Goal: Task Accomplishment & Management: Manage account settings

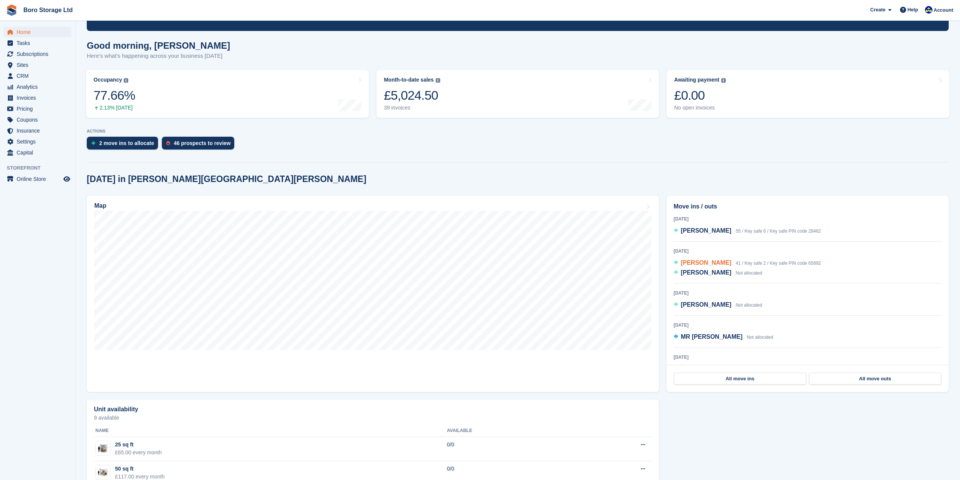
scroll to position [37, 0]
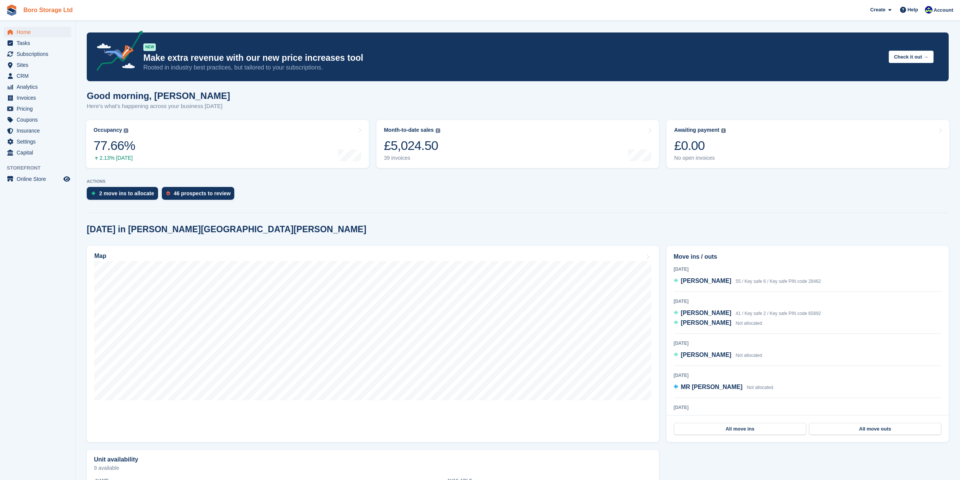
click at [28, 6] on link "Boro Storage Ltd" at bounding box center [47, 10] width 55 height 12
click at [823, 106] on div "Good morning, Tobie Here's what's happening across your business today" at bounding box center [518, 105] width 862 height 29
click at [789, 158] on link "Awaiting payment The total outstanding balance on all open invoices. £0.00 No o…" at bounding box center [808, 144] width 283 height 48
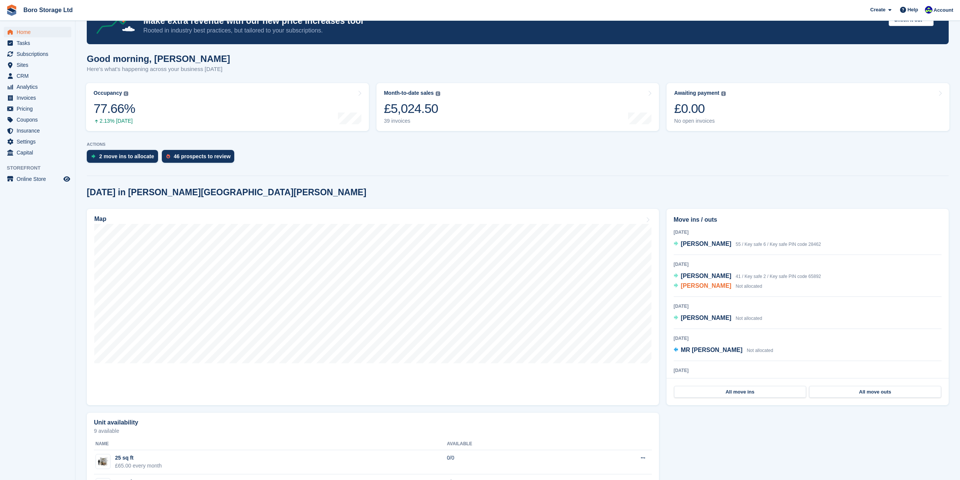
click at [694, 287] on span "[PERSON_NAME]" at bounding box center [706, 285] width 51 height 6
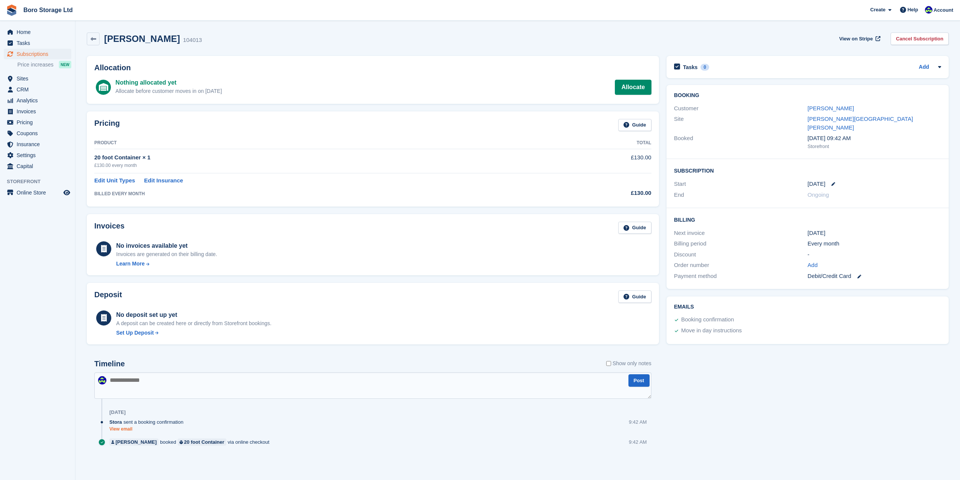
click at [126, 429] on link "View email" at bounding box center [148, 429] width 78 height 6
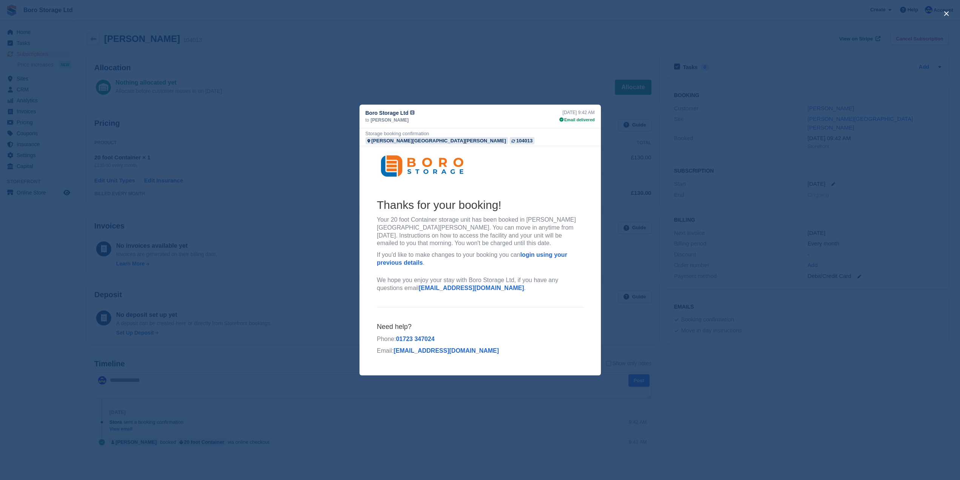
click at [575, 63] on div "close" at bounding box center [480, 240] width 960 height 480
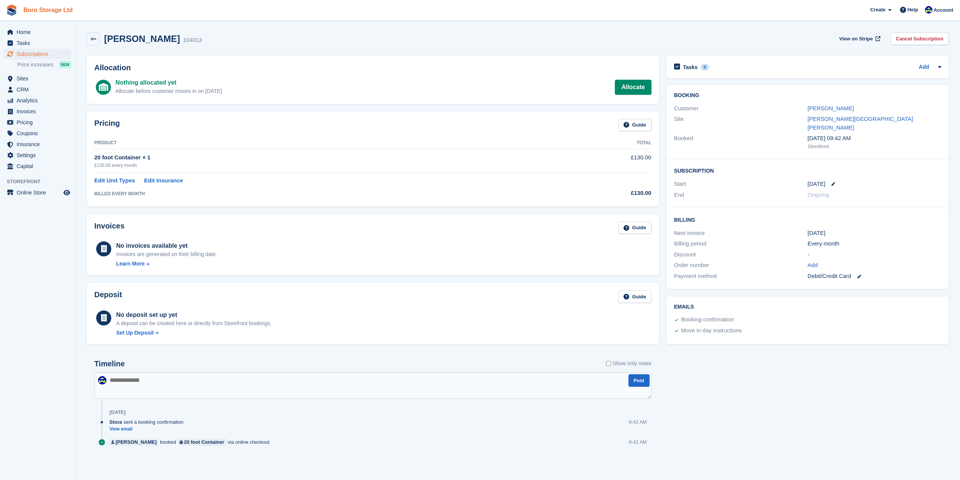
click at [48, 12] on link "Boro Storage Ltd" at bounding box center [47, 10] width 55 height 12
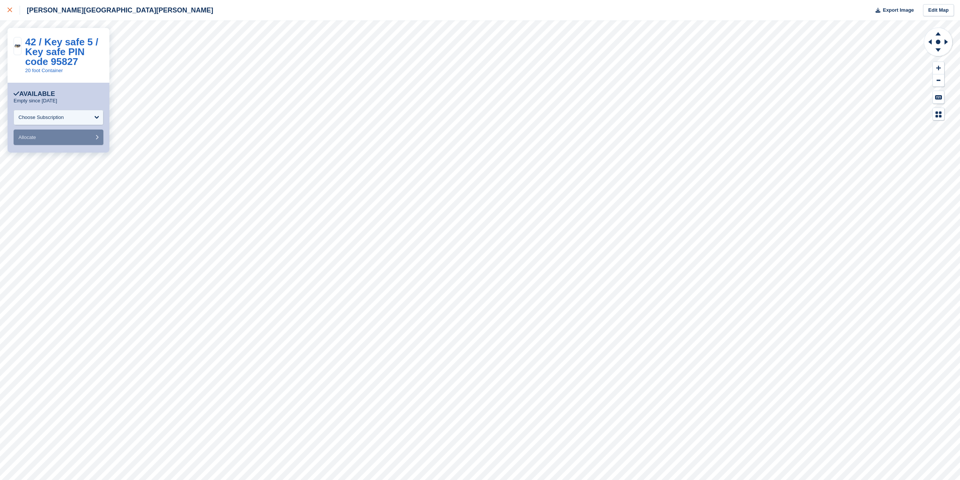
click at [8, 11] on icon at bounding box center [10, 10] width 5 height 5
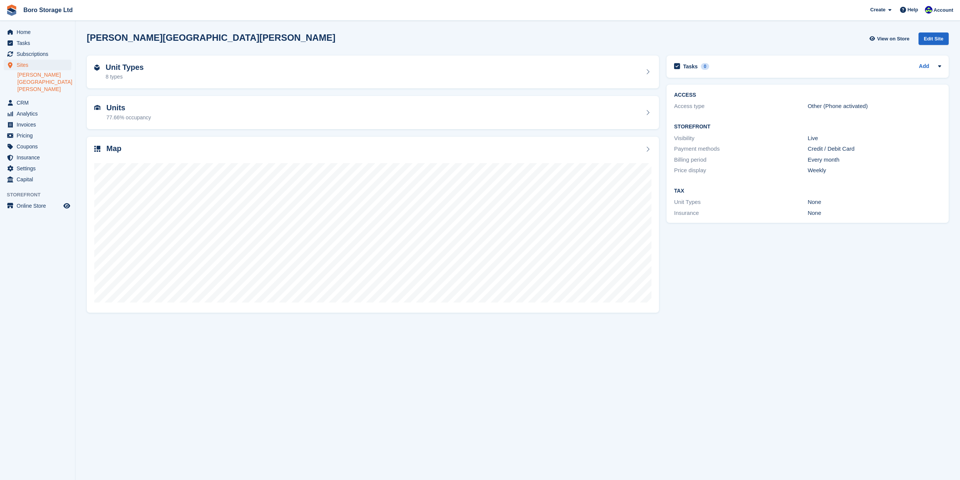
click at [20, 8] on link at bounding box center [11, 10] width 17 height 17
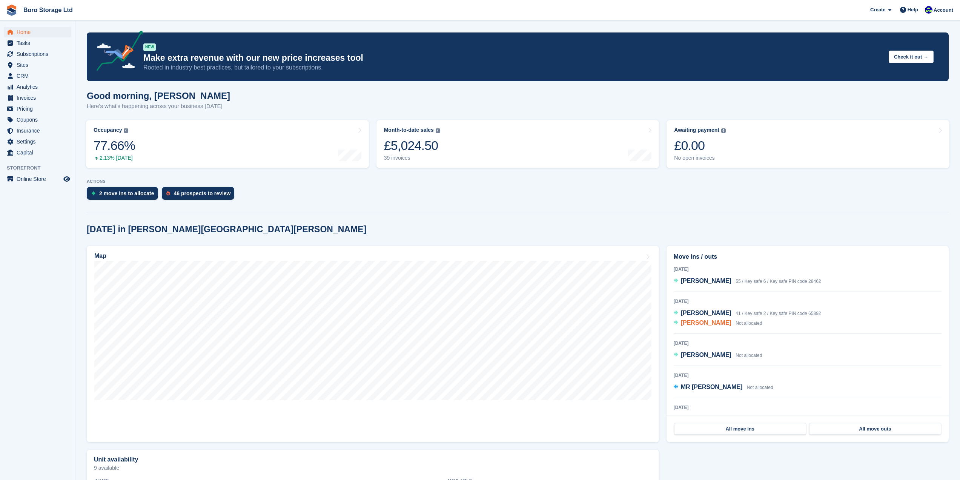
click at [701, 327] on div "[PERSON_NAME] Not allocated" at bounding box center [721, 323] width 81 height 10
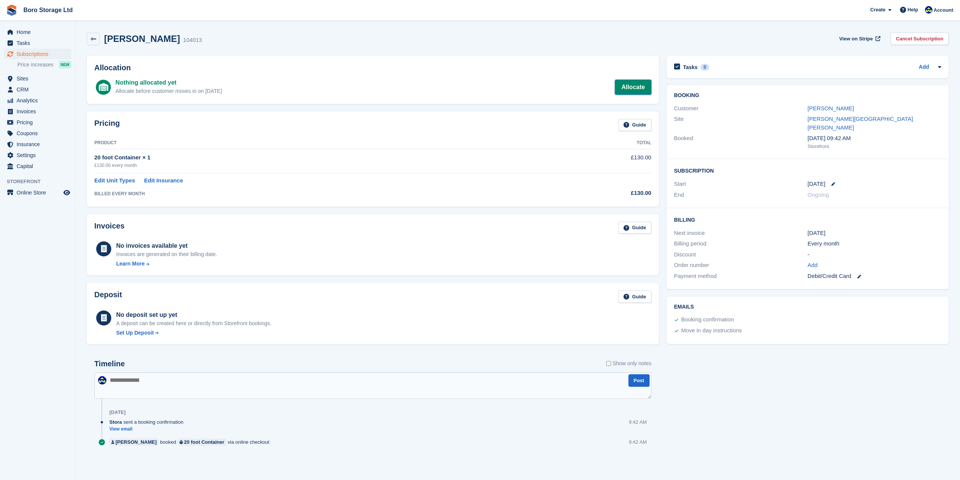
click at [630, 83] on link "Allocate" at bounding box center [633, 87] width 36 height 15
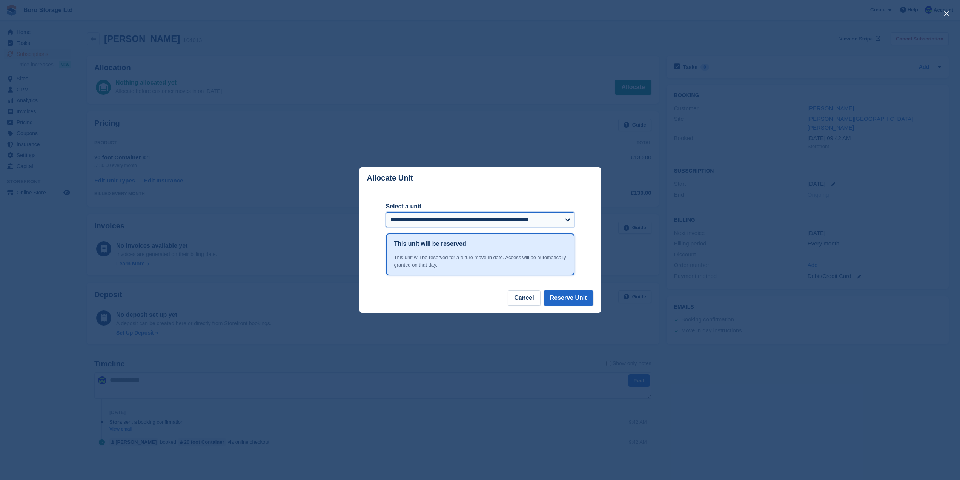
click at [437, 223] on select "**********" at bounding box center [480, 219] width 189 height 15
select select "******"
click at [386, 213] on select "**********" at bounding box center [480, 219] width 189 height 15
click at [568, 297] on button "Reserve Unit" at bounding box center [569, 297] width 50 height 15
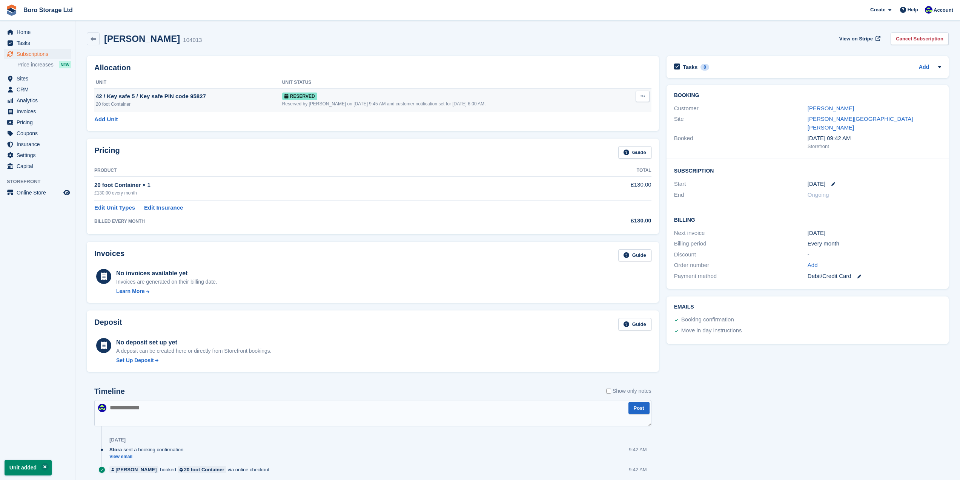
click at [646, 95] on button at bounding box center [643, 96] width 14 height 11
click at [384, 43] on div "Lorne Jowsey 104013 View on Stripe Cancel Subscription" at bounding box center [518, 38] width 862 height 13
click at [915, 10] on span "Help" at bounding box center [913, 10] width 11 height 8
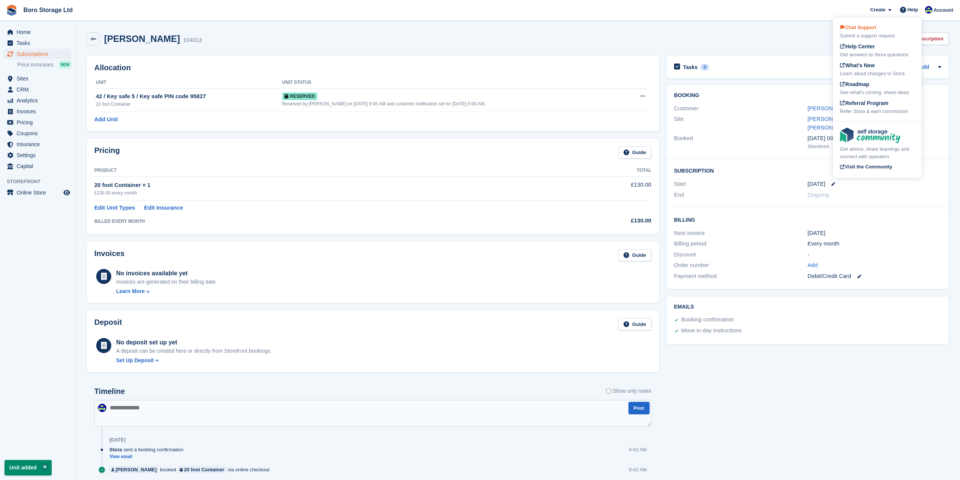
click at [884, 31] on div "Chat Support Submit a support request" at bounding box center [877, 32] width 74 height 16
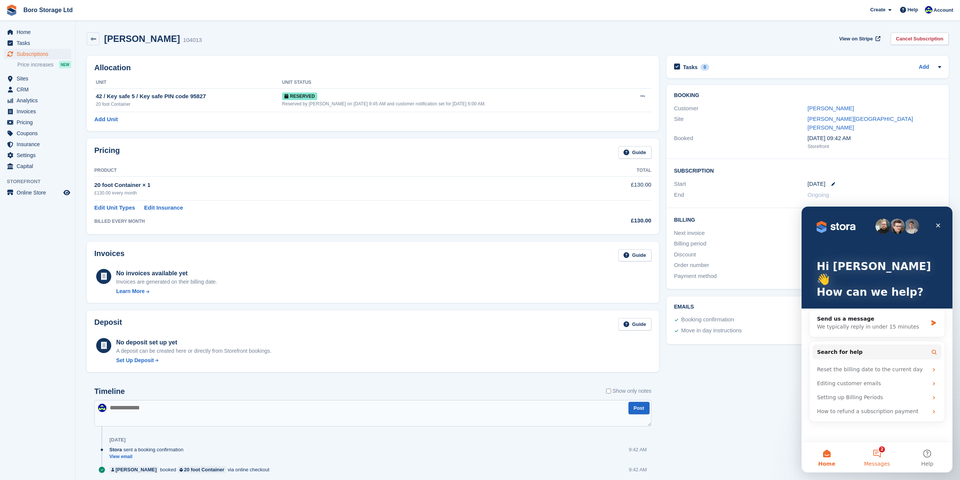
click at [883, 458] on button "2 Messages" at bounding box center [877, 457] width 50 height 30
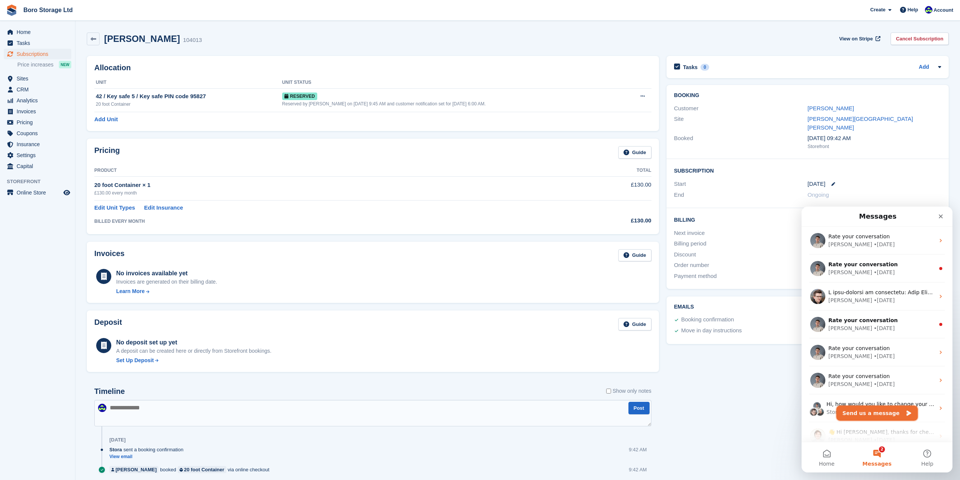
click at [878, 415] on button "Send us a message" at bounding box center [877, 412] width 81 height 15
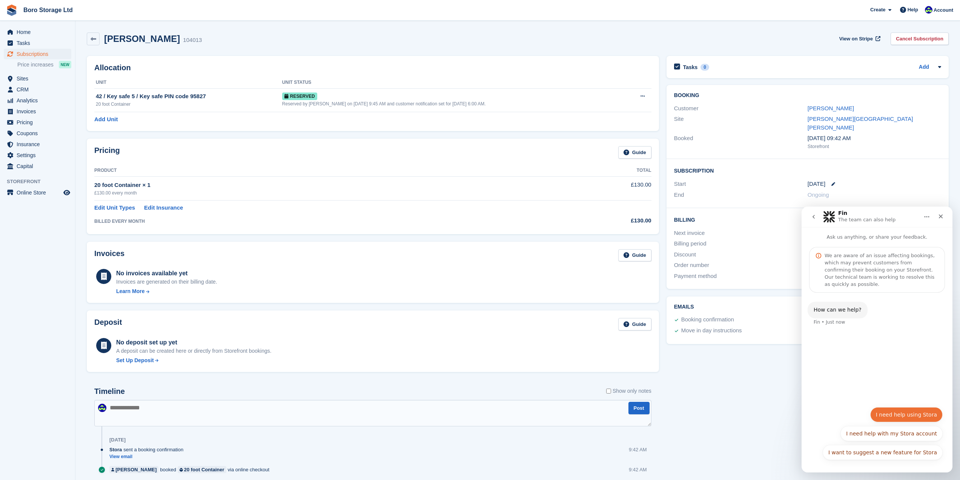
click at [917, 414] on button "I need help using Stora" at bounding box center [906, 414] width 72 height 15
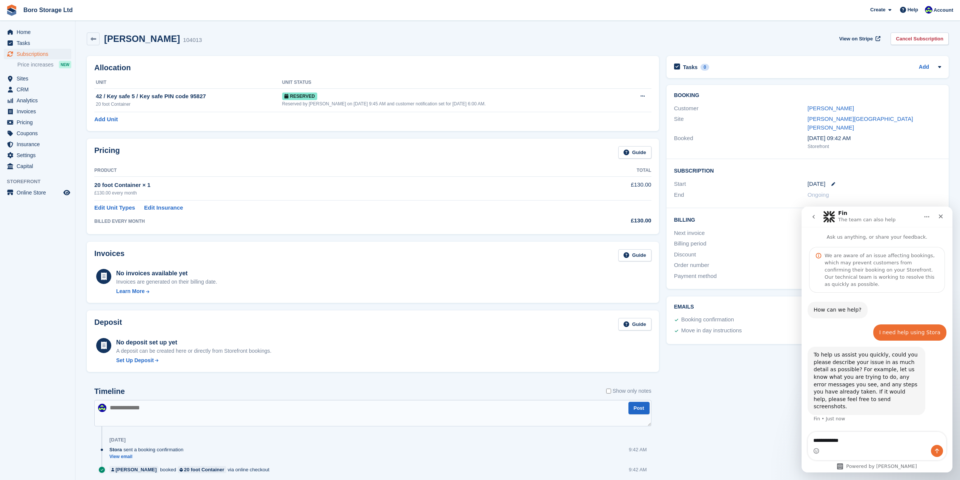
type textarea "**********"
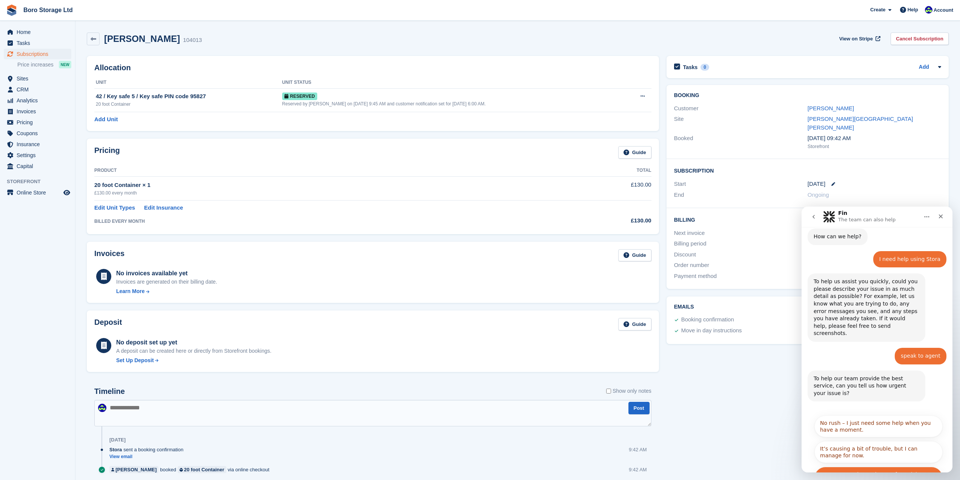
click at [873, 466] on button "It's urgent and stopping me from doing my work." at bounding box center [879, 477] width 128 height 22
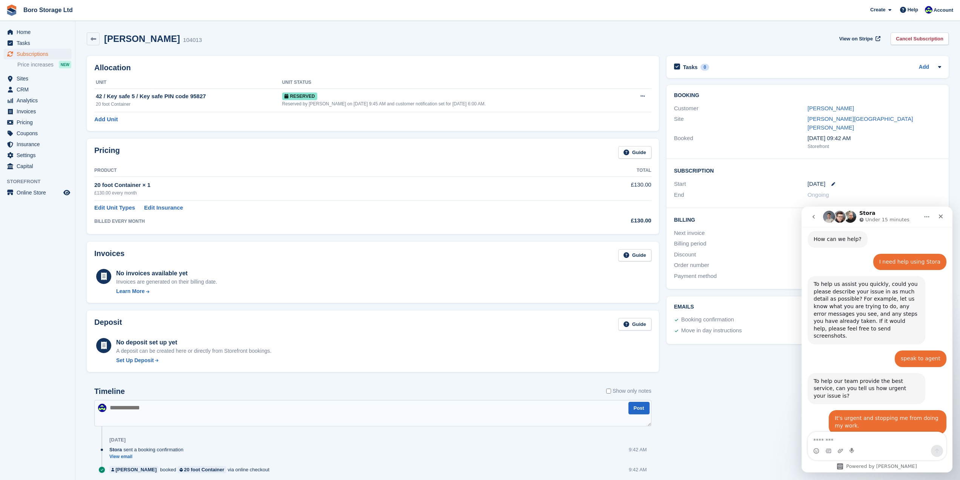
scroll to position [125, 0]
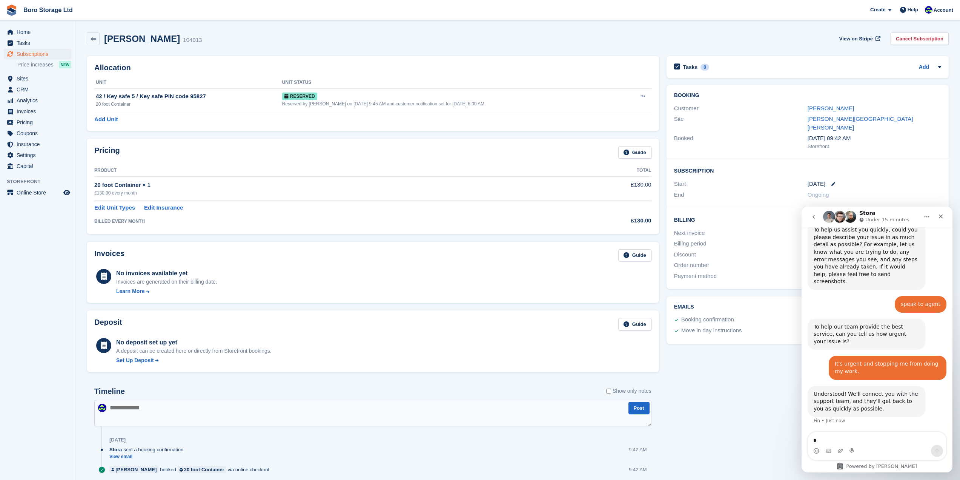
type textarea "**"
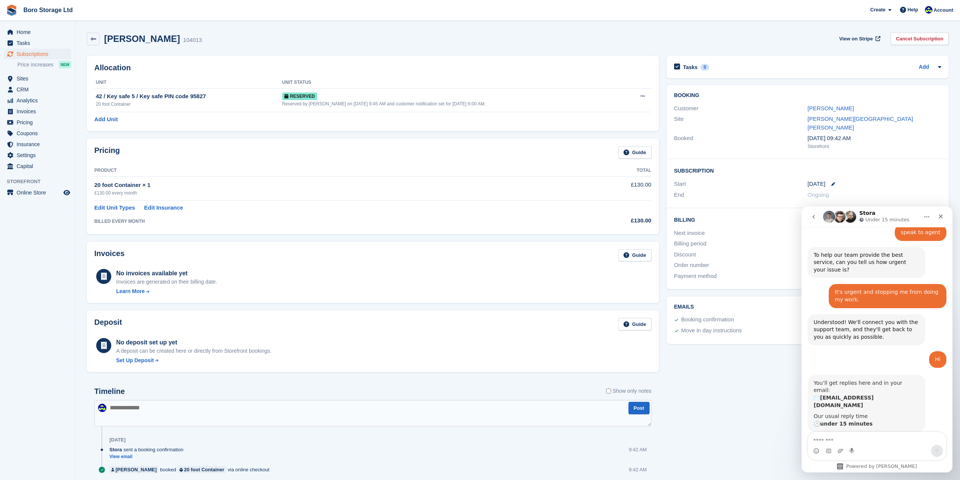
scroll to position [196, 0]
type textarea "**********"
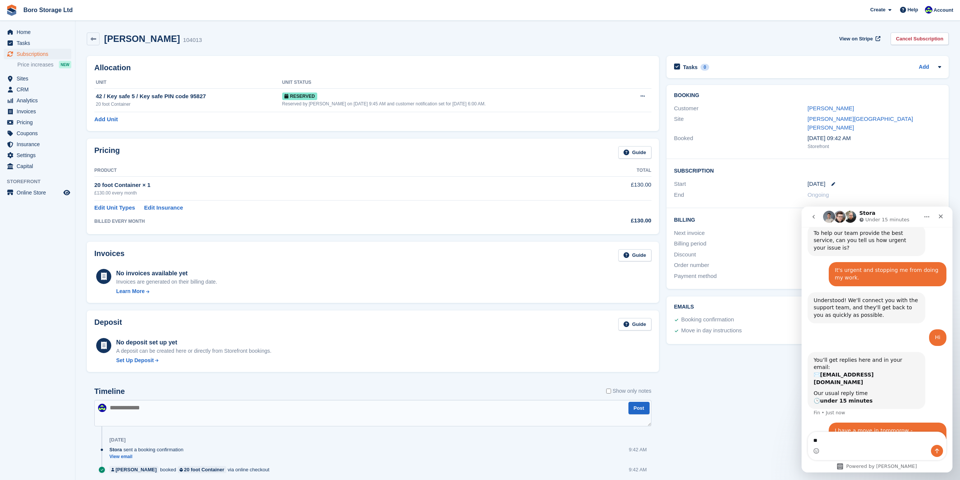
type textarea "*"
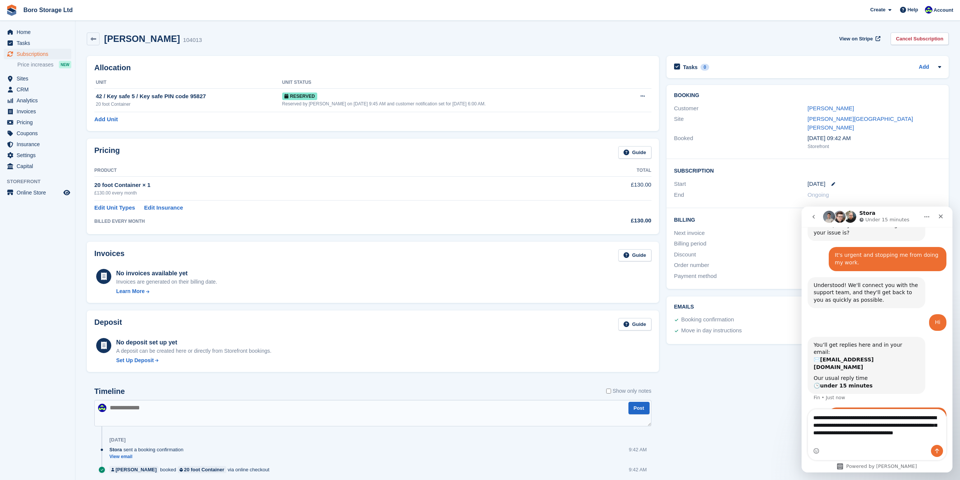
scroll to position [241, 0]
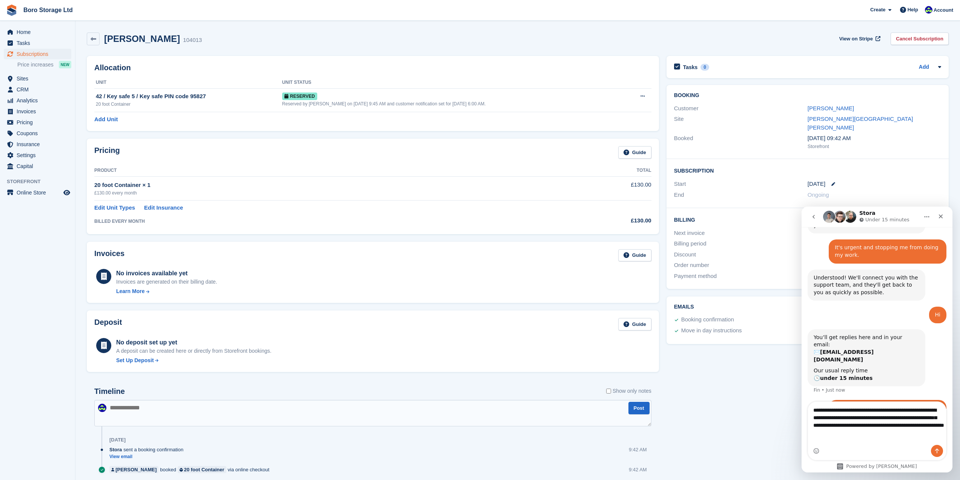
type textarea "**********"
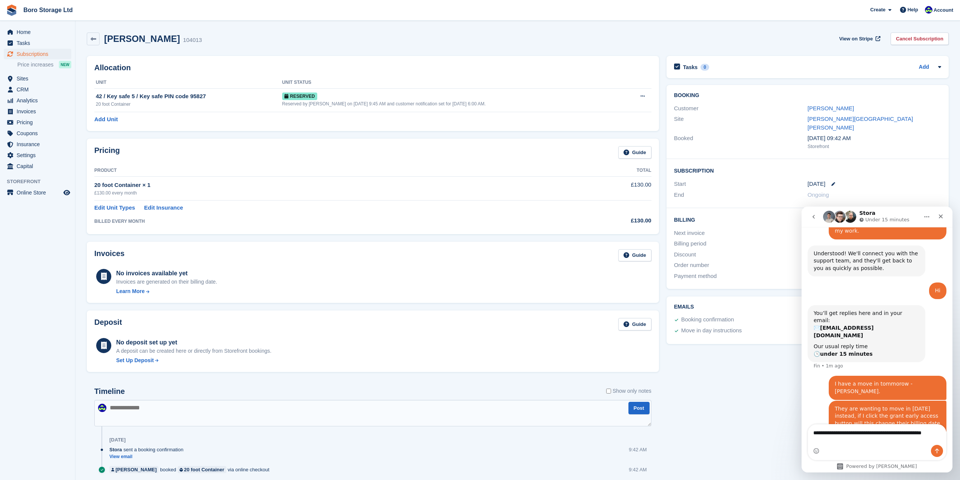
scroll to position [273, 0]
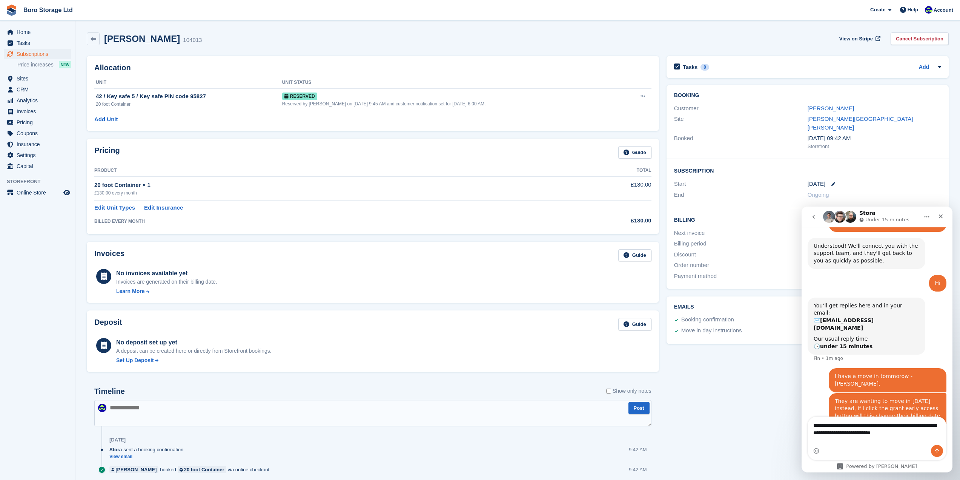
type textarea "**********"
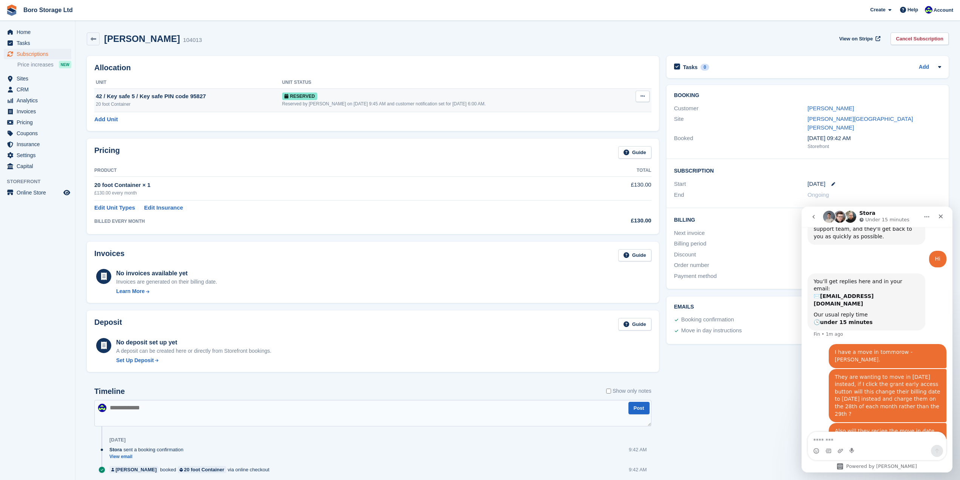
click at [643, 98] on icon at bounding box center [643, 96] width 4 height 5
click at [254, 52] on div "Allocation Unit Unit Status 42 / Key safe 5 / Key safe PIN code 95827 20 foot C…" at bounding box center [373, 93] width 580 height 83
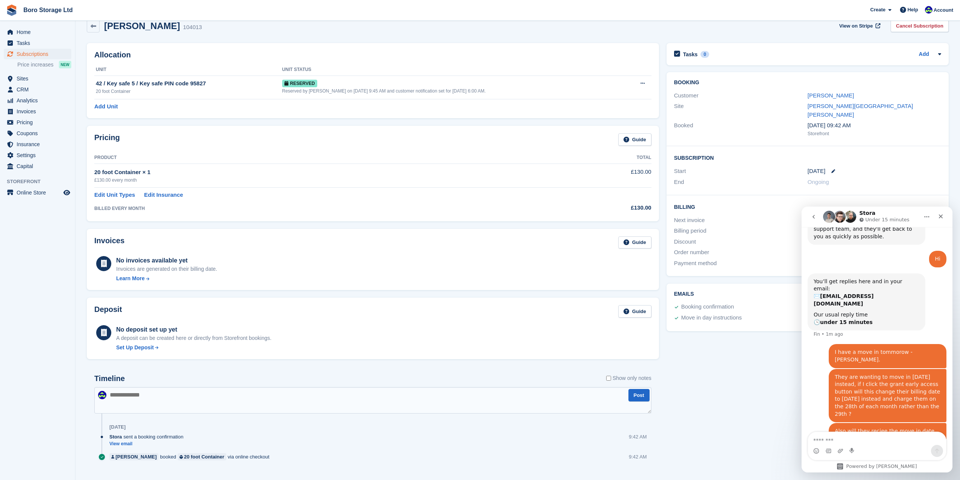
scroll to position [26, 0]
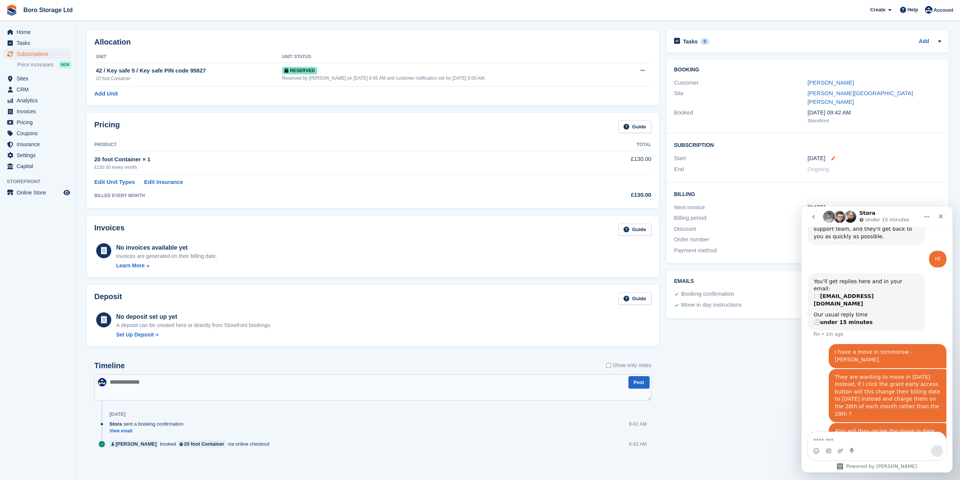
click at [833, 156] on icon at bounding box center [834, 158] width 4 height 4
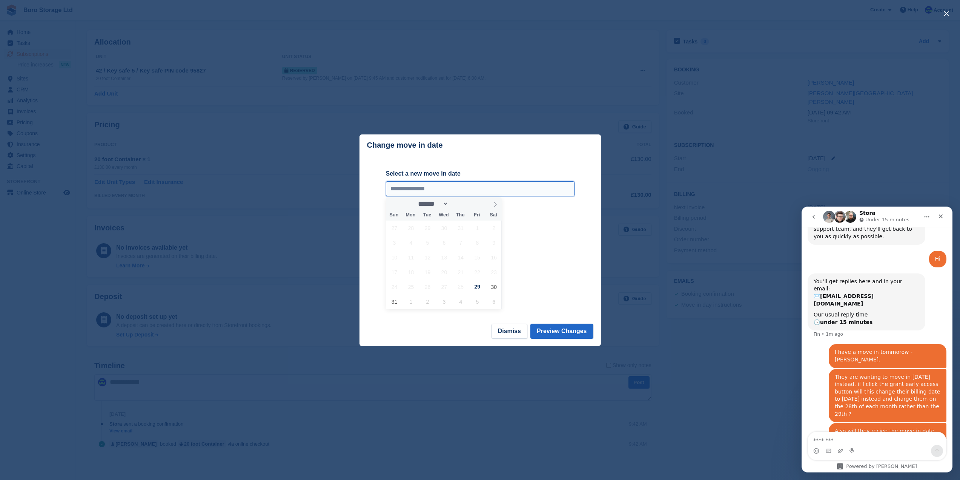
click at [444, 186] on input "**********" at bounding box center [480, 188] width 189 height 15
click at [532, 51] on div at bounding box center [480, 240] width 960 height 480
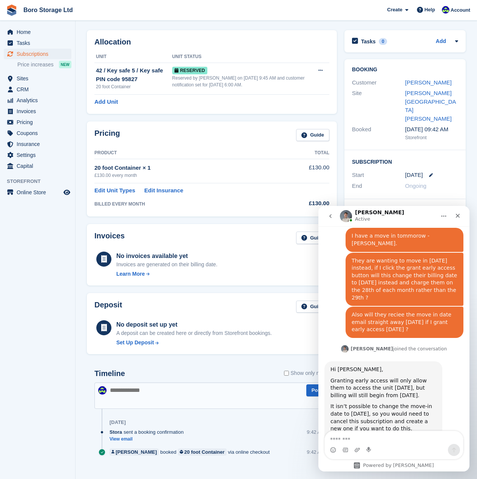
scroll to position [416, 0]
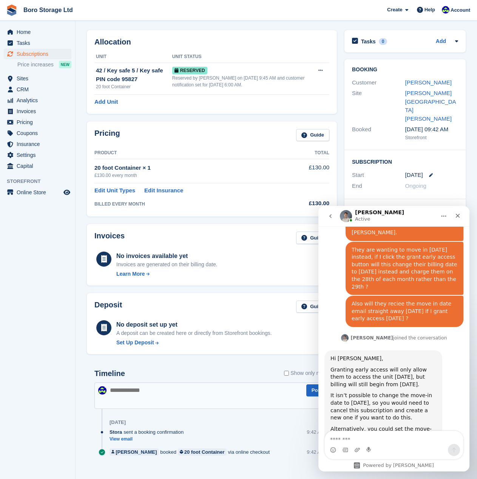
click at [360, 446] on div "Intercom messenger" at bounding box center [393, 450] width 138 height 12
click at [348, 442] on textarea "Message…" at bounding box center [393, 437] width 138 height 13
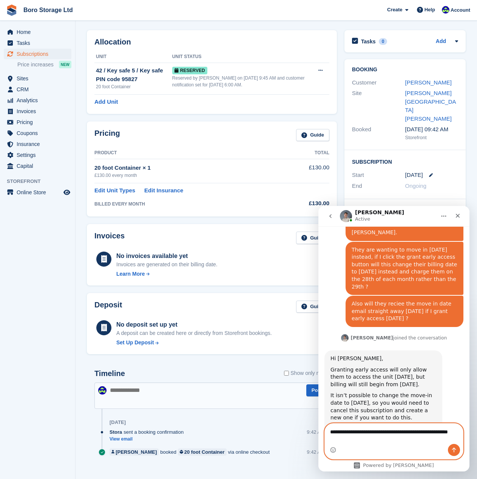
scroll to position [423, 0]
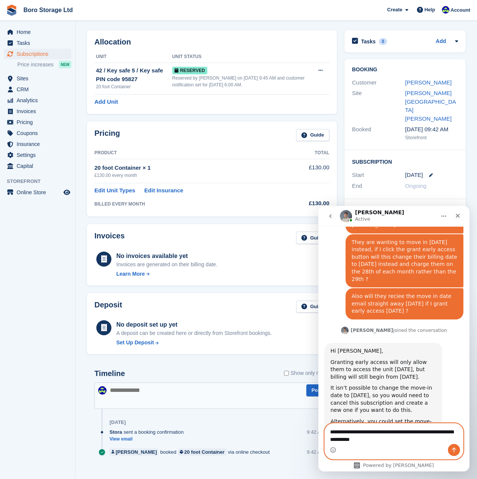
type textarea "**********"
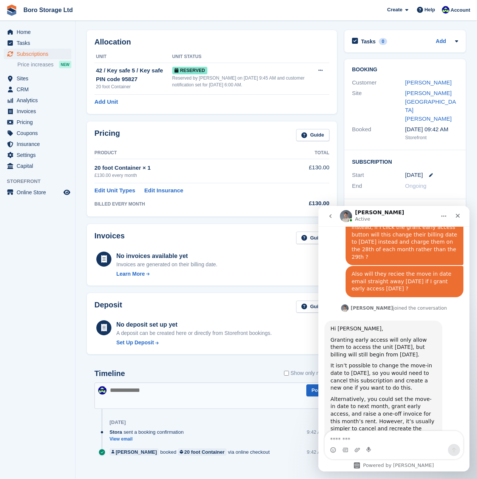
click at [251, 46] on h2 "Allocation" at bounding box center [211, 42] width 235 height 9
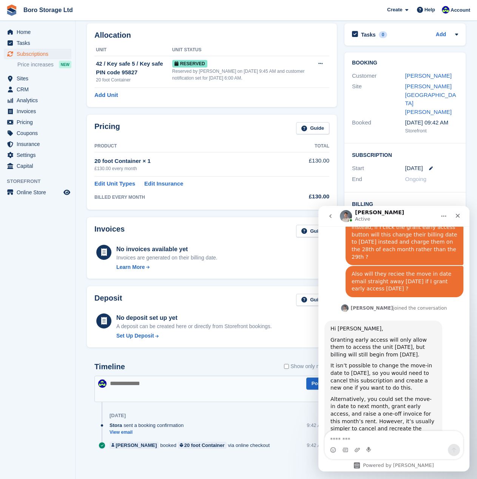
scroll to position [35, 0]
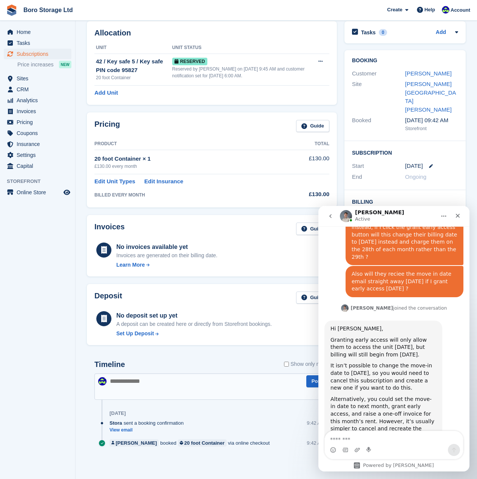
click at [445, 221] on div "Every month" at bounding box center [431, 225] width 53 height 9
click at [460, 214] on icon "Close" at bounding box center [457, 216] width 6 height 6
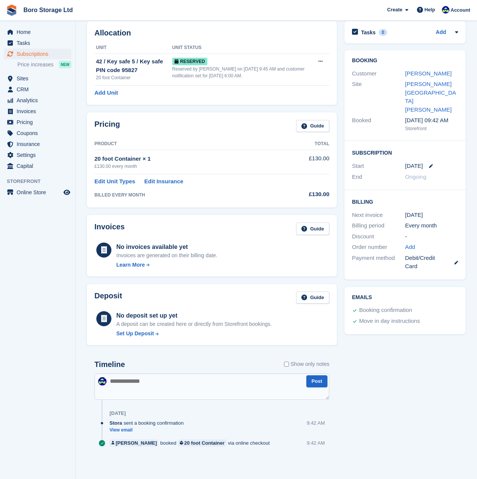
scroll to position [446, 0]
click at [454, 261] on icon at bounding box center [456, 263] width 4 height 4
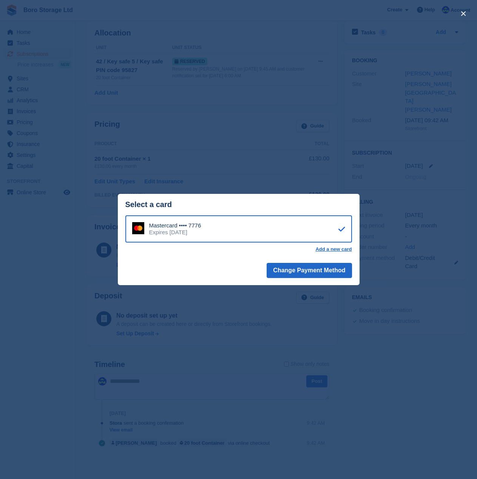
click at [340, 229] on icon at bounding box center [341, 229] width 7 height 0
click at [372, 140] on div "close" at bounding box center [238, 239] width 477 height 479
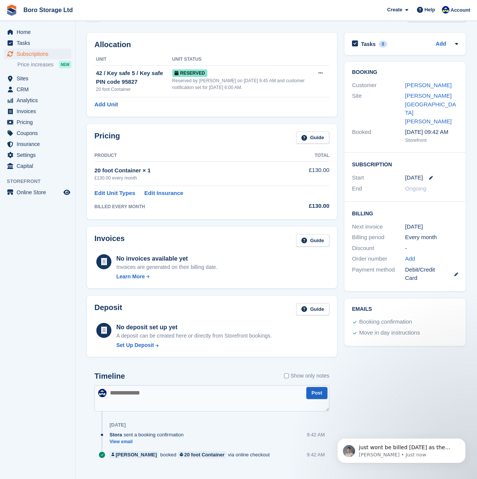
scroll to position [35, 0]
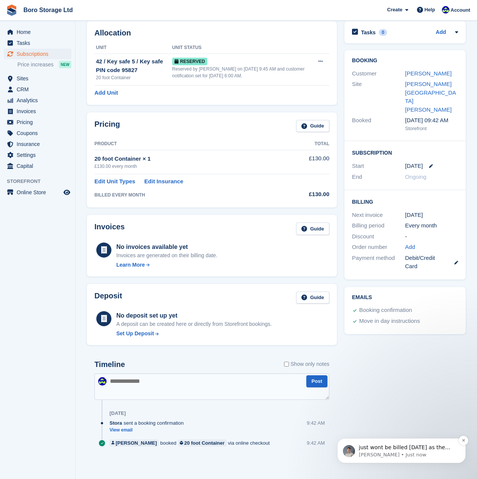
click at [377, 452] on p "Bradley • Just now" at bounding box center [406, 455] width 97 height 7
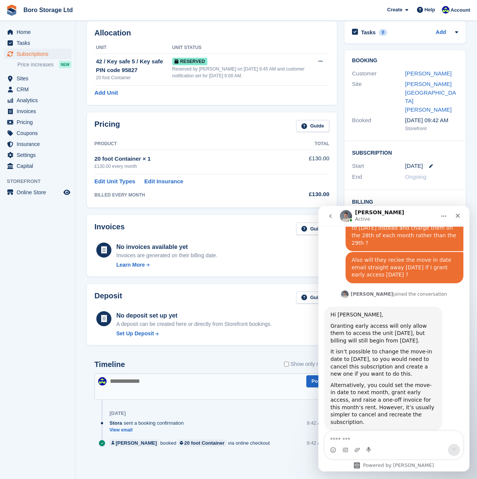
scroll to position [513, 0]
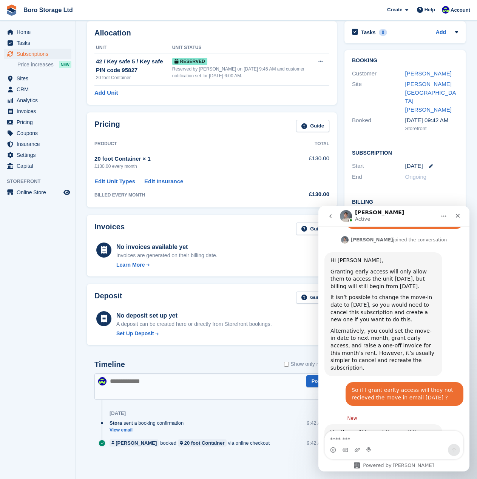
click at [227, 110] on div "Pricing Guide Product Total 20 foot Container × 1 £130.00 every month £130.00 E…" at bounding box center [211, 160] width 257 height 103
click at [377, 439] on textarea "Message…" at bounding box center [393, 437] width 138 height 13
type textarea "**********"
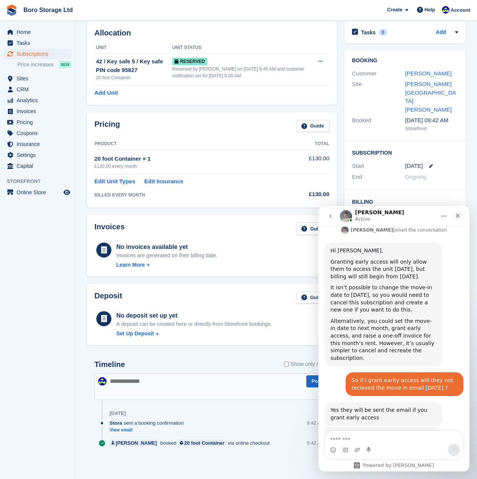
click at [270, 52] on th "Unit Status" at bounding box center [242, 48] width 141 height 12
click at [461, 215] on div "Close" at bounding box center [458, 216] width 14 height 14
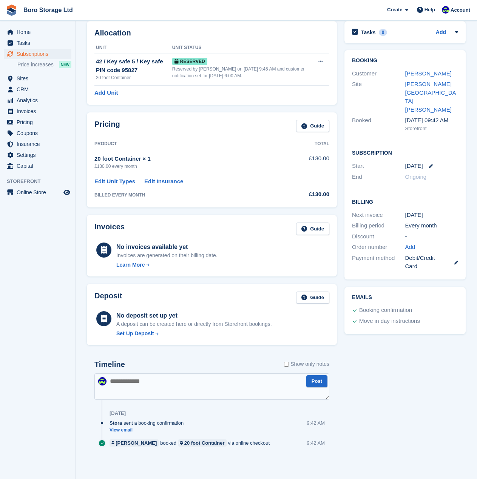
click at [248, 16] on span "Boro Storage Ltd Create Subscription Invoice Contact Deal Discount Page Help Ch…" at bounding box center [238, 10] width 477 height 20
click at [438, 8] on div "Help" at bounding box center [425, 10] width 25 height 12
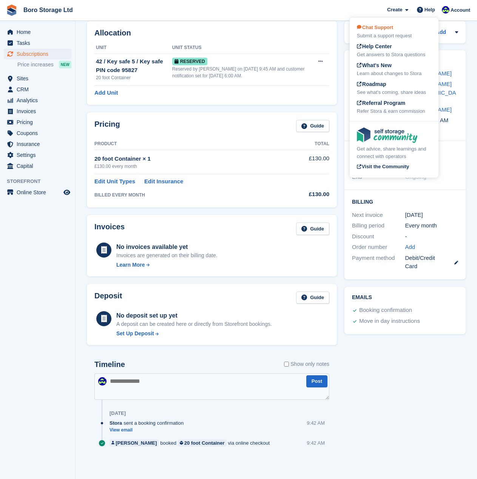
click at [391, 28] on span "Chat Support" at bounding box center [375, 28] width 36 height 6
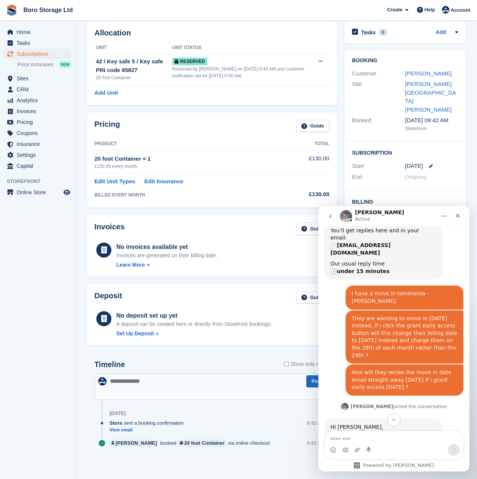
scroll to position [343, 0]
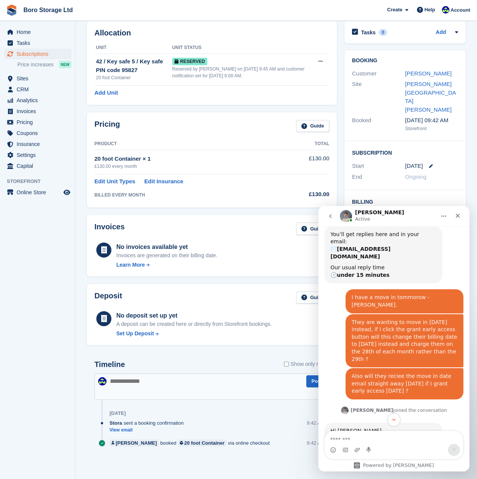
click at [318, 104] on div "Allocation Unit Unit Status 42 / Key safe 5 / Key safe PIN code 95827 20 foot C…" at bounding box center [212, 63] width 250 height 84
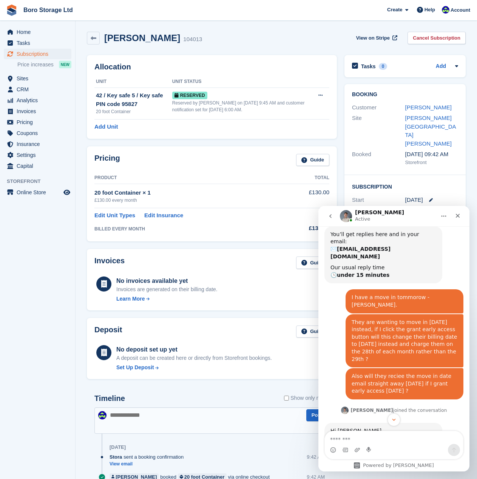
scroll to position [0, 0]
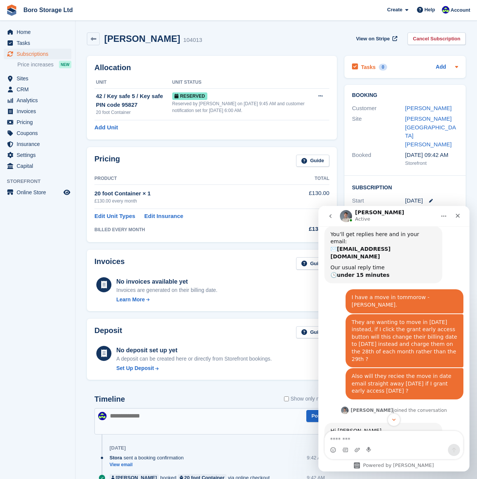
click at [458, 67] on icon at bounding box center [456, 67] width 6 height 6
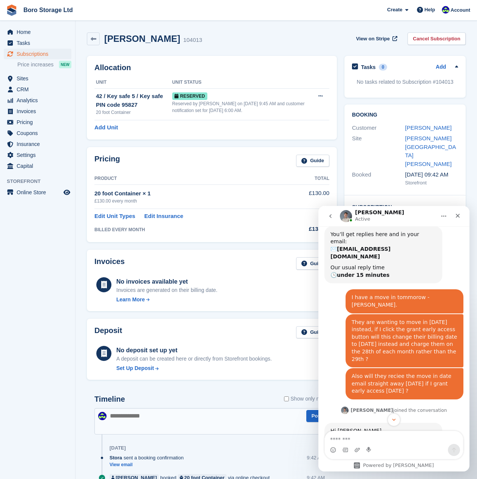
click at [458, 67] on icon at bounding box center [456, 67] width 6 height 6
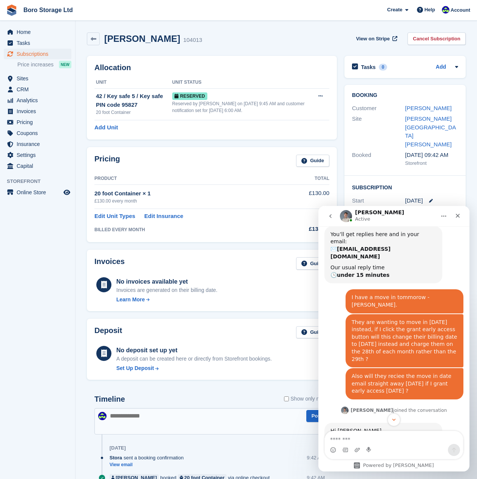
click at [320, 51] on div "Lorne Jowsey 104013 View on Stripe Cancel Subscription" at bounding box center [276, 40] width 386 height 23
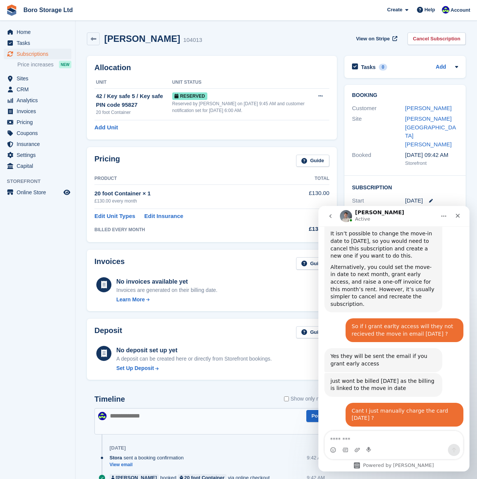
scroll to position [577, 0]
click at [380, 444] on div "Intercom messenger" at bounding box center [393, 450] width 138 height 12
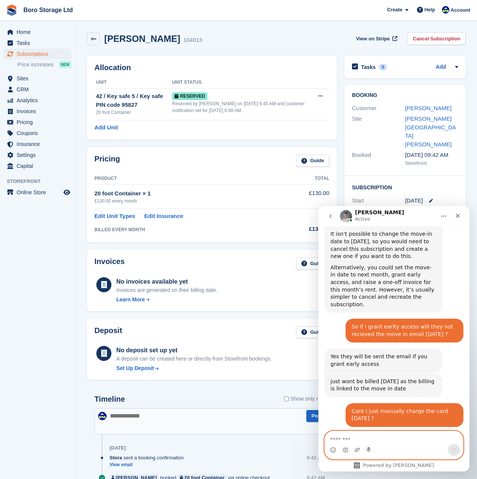
click at [357, 442] on textarea "Message…" at bounding box center [393, 437] width 138 height 13
type textarea "**********"
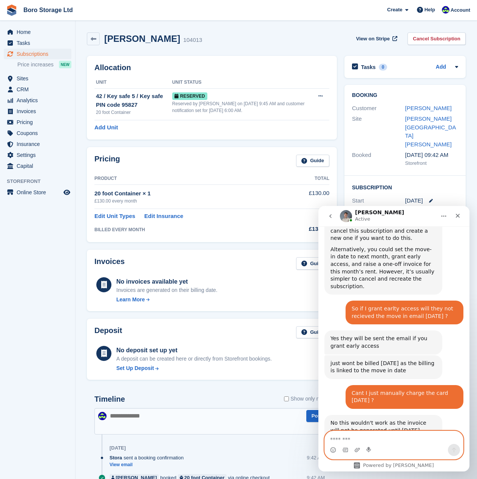
scroll to position [600, 0]
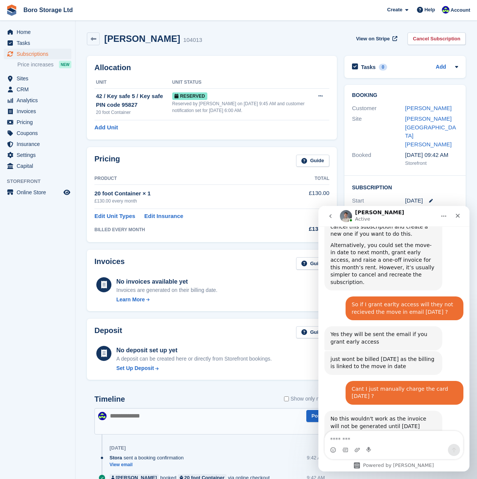
click at [271, 30] on div "Lorne Jowsey 104013 View on Stripe Cancel Subscription" at bounding box center [276, 40] width 386 height 23
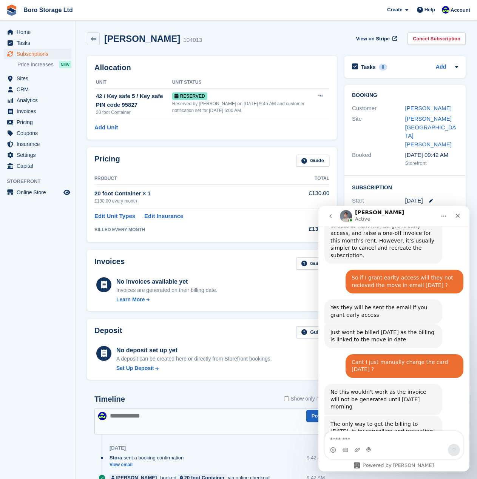
scroll to position [629, 0]
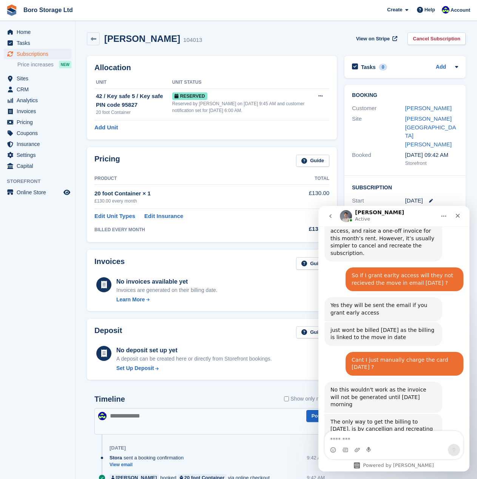
click at [237, 60] on div "Allocation Unit Unit Status 42 / Key safe 5 / Key safe PIN code 95827 20 foot C…" at bounding box center [212, 98] width 250 height 84
click at [417, 109] on link "[PERSON_NAME]" at bounding box center [428, 108] width 46 height 6
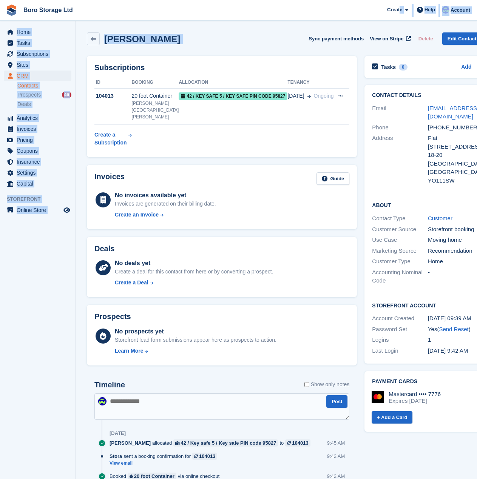
drag, startPoint x: 401, startPoint y: 12, endPoint x: 398, endPoint y: 24, distance: 12.7
click at [398, 24] on div "Boro Storage Ltd Create Subscription Invoice Contact Deal Discount Page Help Ch…" at bounding box center [238, 263] width 477 height 526
click at [430, 11] on span "Help" at bounding box center [429, 10] width 11 height 8
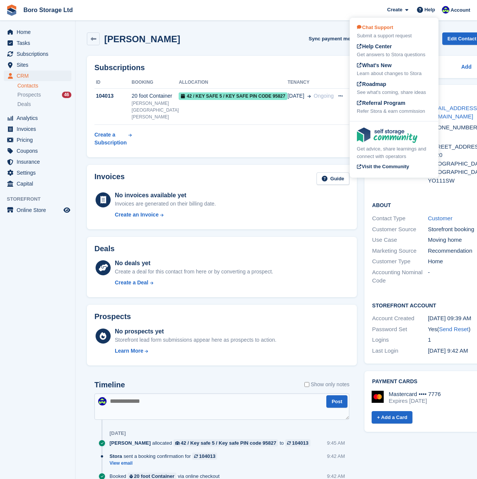
click at [379, 26] on span "Chat Support" at bounding box center [375, 28] width 36 height 6
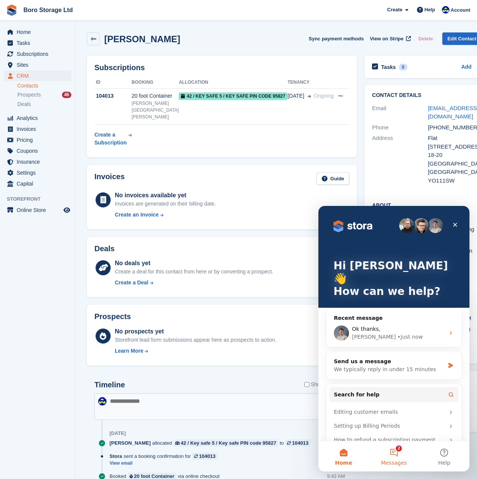
click at [394, 449] on button "2 Messages" at bounding box center [393, 456] width 50 height 30
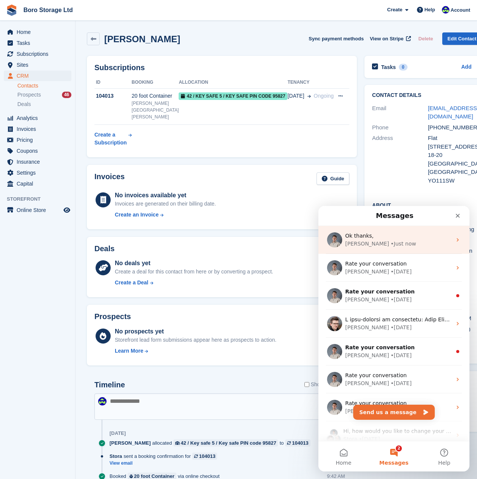
click at [390, 241] on div "• Just now" at bounding box center [402, 244] width 25 height 8
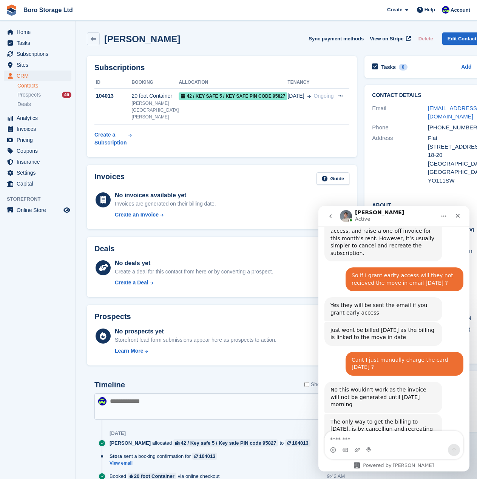
scroll to position [648, 0]
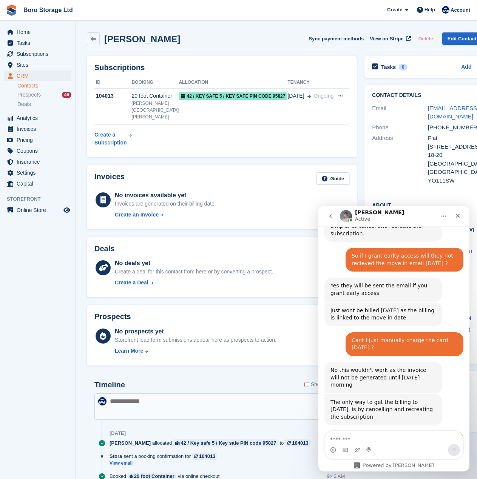
click at [379, 443] on textarea "Message…" at bounding box center [393, 437] width 138 height 13
type textarea "**********"
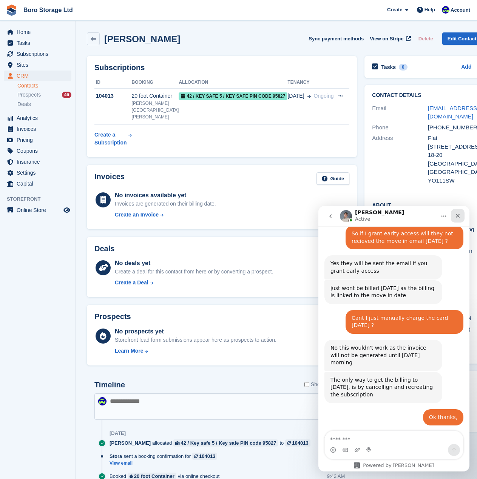
click at [457, 216] on icon "Close" at bounding box center [457, 216] width 4 height 4
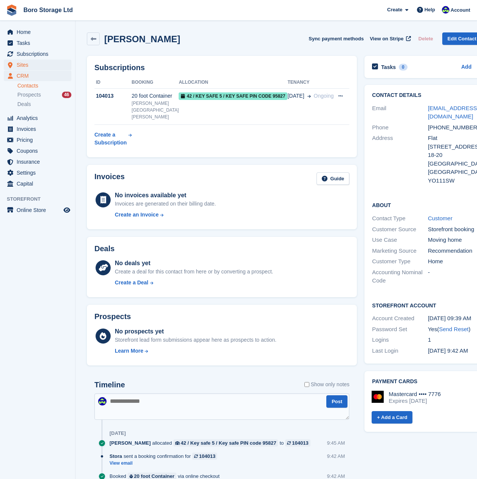
scroll to position [700, 0]
click at [26, 69] on span "Sites" at bounding box center [39, 65] width 45 height 11
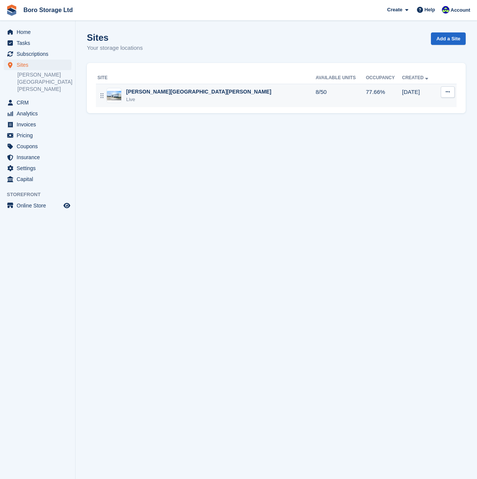
click at [152, 94] on div "[PERSON_NAME][GEOGRAPHIC_DATA][PERSON_NAME]" at bounding box center [198, 92] width 145 height 8
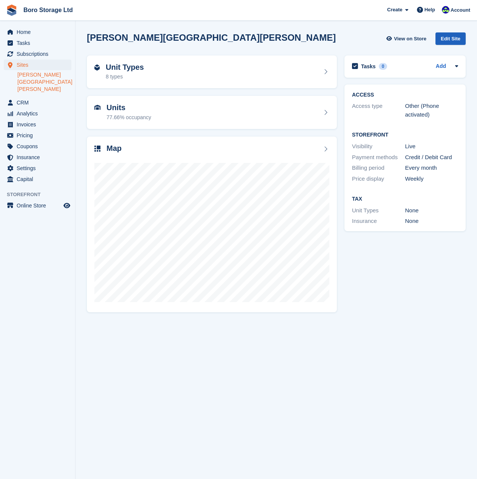
click at [451, 38] on div "Edit Site" at bounding box center [450, 38] width 30 height 12
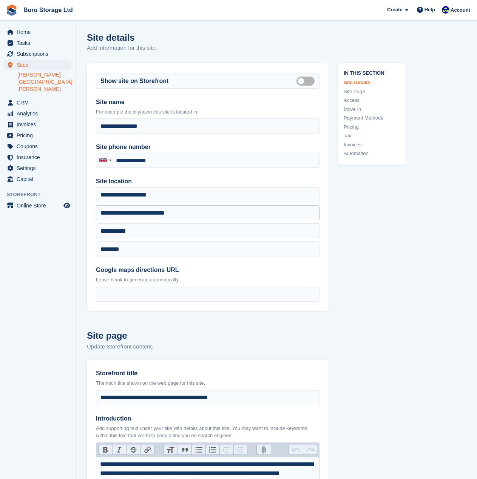
type input "**********"
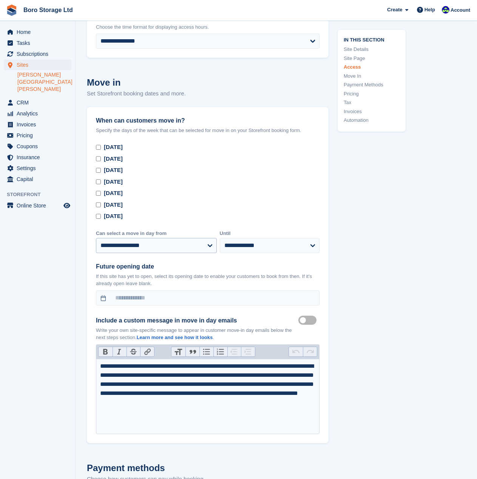
scroll to position [1990, 0]
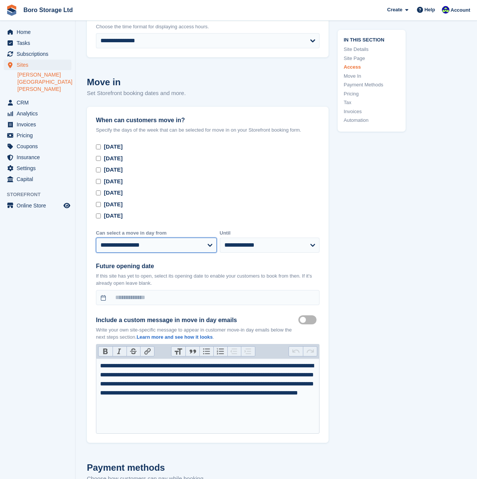
click at [167, 248] on select "**********" at bounding box center [156, 245] width 121 height 15
select select "*"
click at [96, 238] on select "**********" at bounding box center [156, 245] width 121 height 15
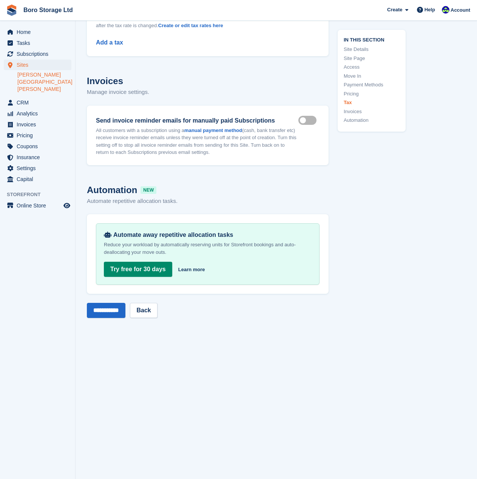
scroll to position [3195, 0]
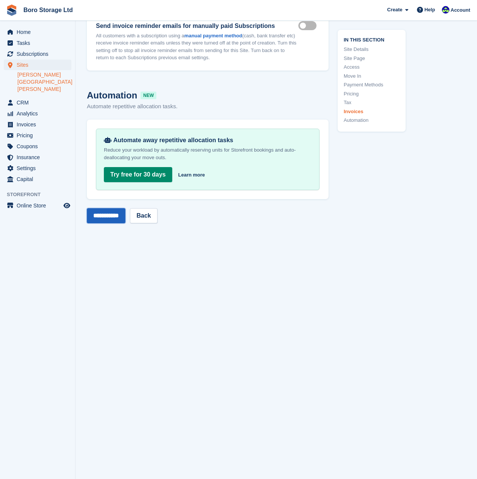
click at [112, 215] on input "**********" at bounding box center [106, 215] width 38 height 15
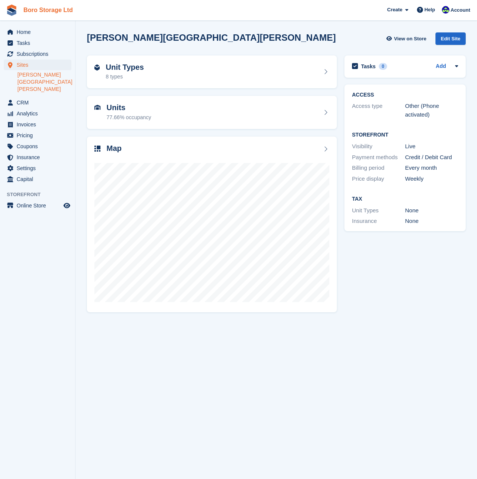
click at [40, 7] on link "Boro Storage Ltd" at bounding box center [47, 10] width 55 height 12
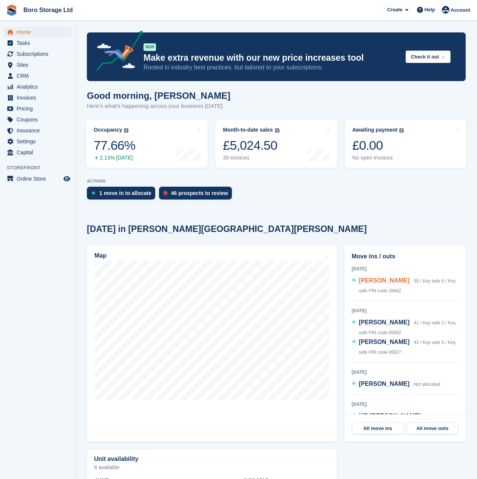
click at [378, 279] on span "[PERSON_NAME]" at bounding box center [383, 280] width 51 height 6
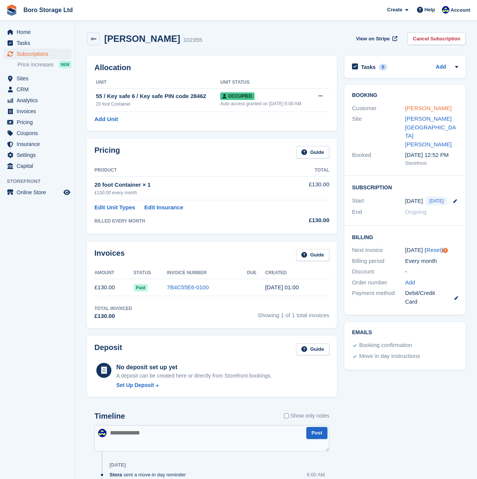
click at [419, 105] on link "[PERSON_NAME]" at bounding box center [428, 108] width 46 height 6
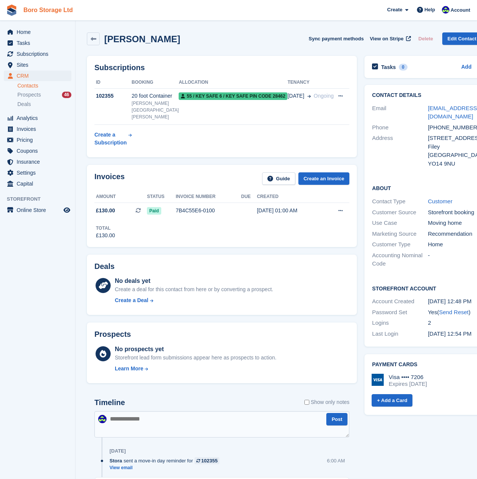
click at [41, 9] on link "Boro Storage Ltd" at bounding box center [47, 10] width 55 height 12
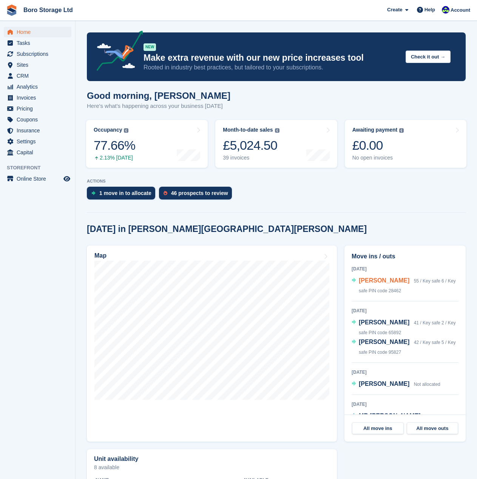
click at [383, 283] on span "[PERSON_NAME]" at bounding box center [383, 280] width 51 height 6
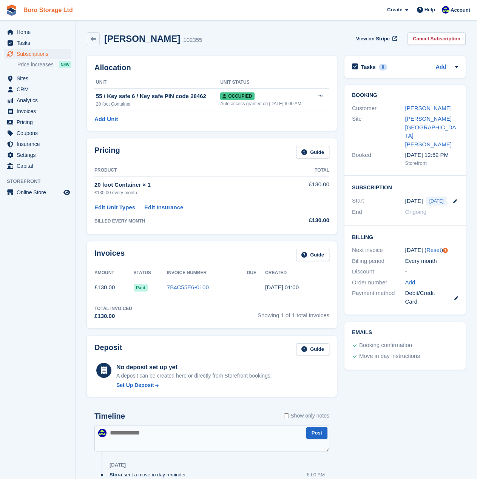
click at [37, 11] on link "Boro Storage Ltd" at bounding box center [47, 10] width 55 height 12
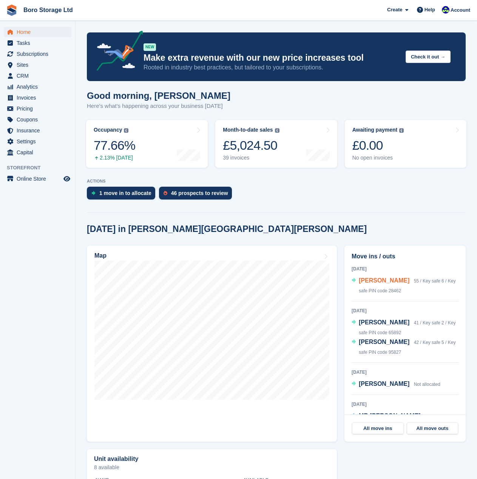
click at [379, 281] on span "[PERSON_NAME]" at bounding box center [383, 280] width 51 height 6
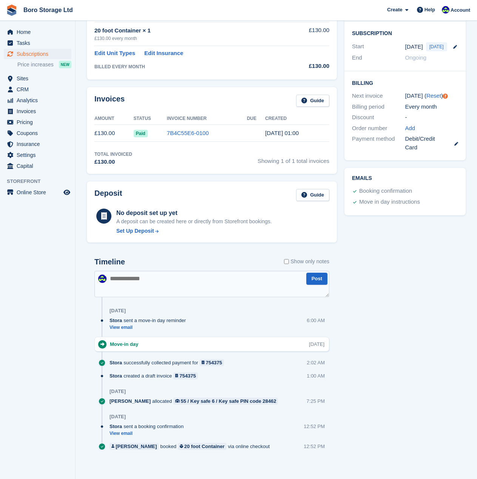
scroll to position [158, 0]
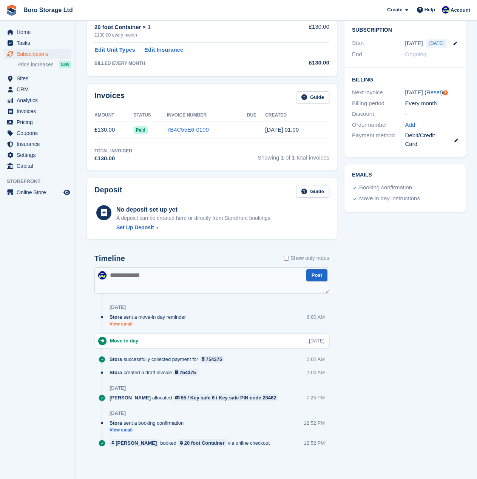
click at [121, 326] on link "View email" at bounding box center [149, 324] width 80 height 6
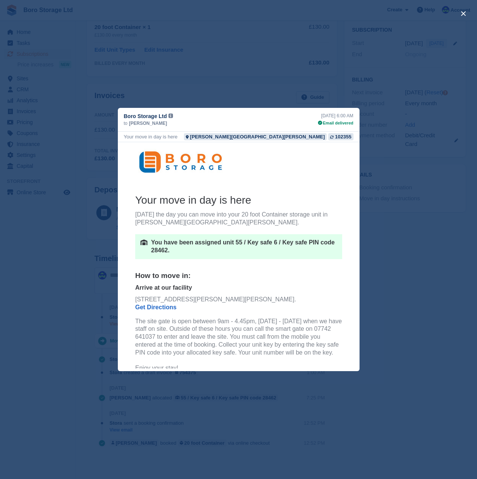
scroll to position [0, 0]
click at [461, 13] on button "close" at bounding box center [463, 14] width 12 height 12
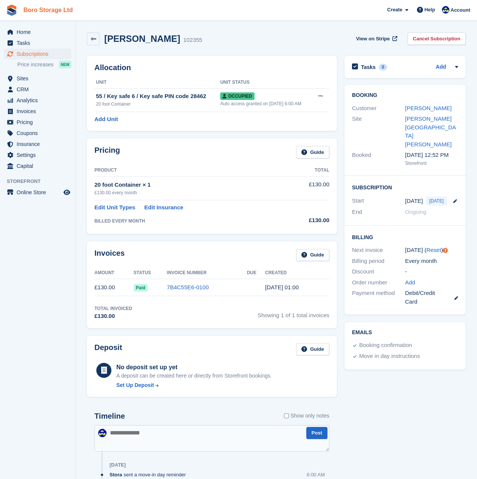
click at [27, 10] on link "Boro Storage Ltd" at bounding box center [47, 10] width 55 height 12
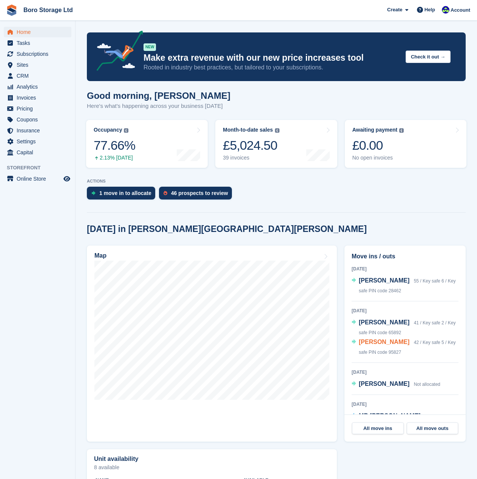
click at [378, 344] on span "[PERSON_NAME]" at bounding box center [383, 342] width 51 height 6
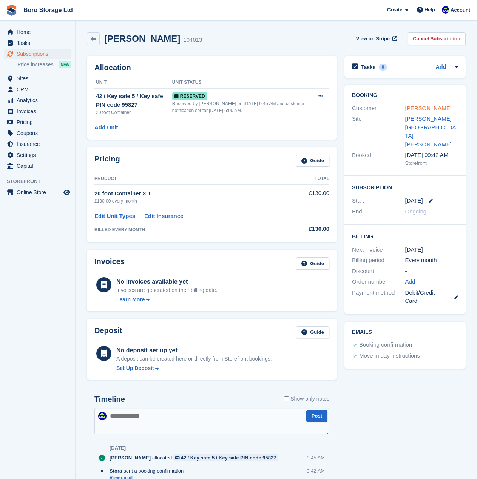
click at [427, 110] on link "[PERSON_NAME]" at bounding box center [428, 108] width 46 height 6
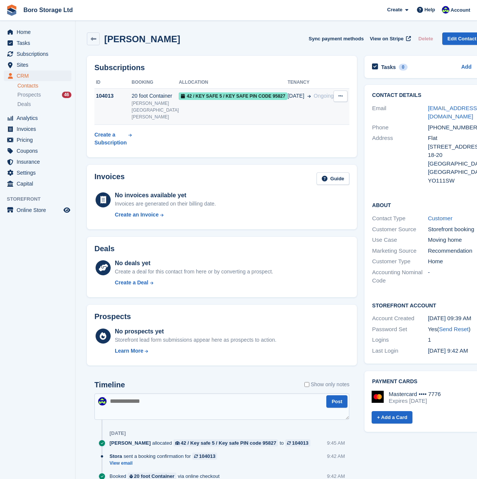
click at [338, 96] on icon at bounding box center [340, 96] width 4 height 5
click at [333, 94] on button at bounding box center [340, 96] width 14 height 11
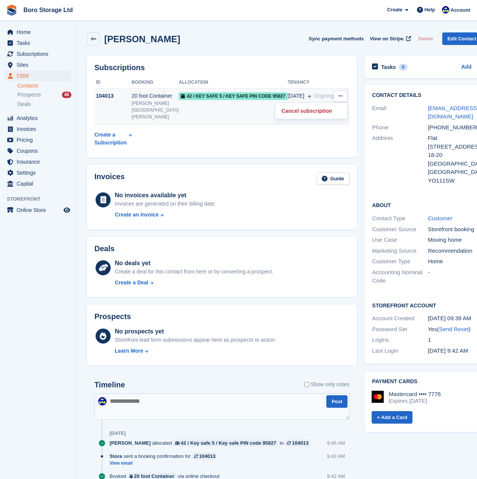
click at [333, 94] on button at bounding box center [340, 96] width 14 height 11
click at [338, 98] on icon at bounding box center [340, 96] width 4 height 5
click at [338, 95] on icon at bounding box center [340, 96] width 4 height 5
click at [296, 111] on p "Cancel subscription" at bounding box center [311, 111] width 66 height 10
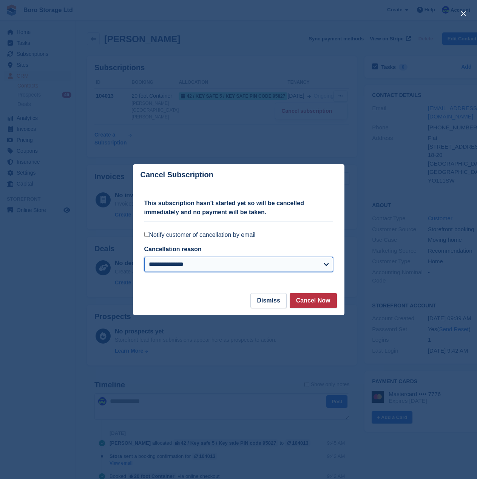
click at [176, 267] on select "**********" at bounding box center [238, 264] width 189 height 15
select select
click at [144, 257] on select "**********" at bounding box center [238, 264] width 189 height 15
click at [327, 301] on button "Cancel Now" at bounding box center [312, 300] width 47 height 15
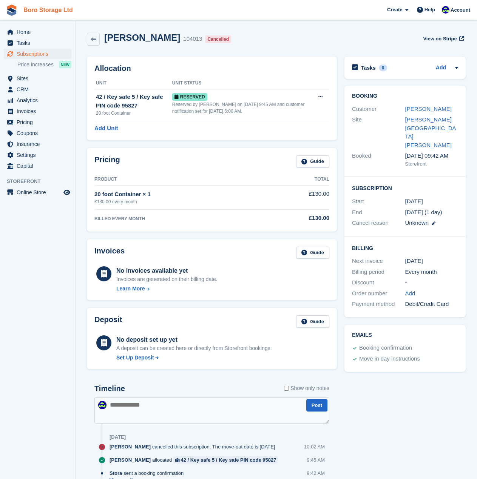
click at [50, 11] on link "Boro Storage Ltd" at bounding box center [47, 10] width 55 height 12
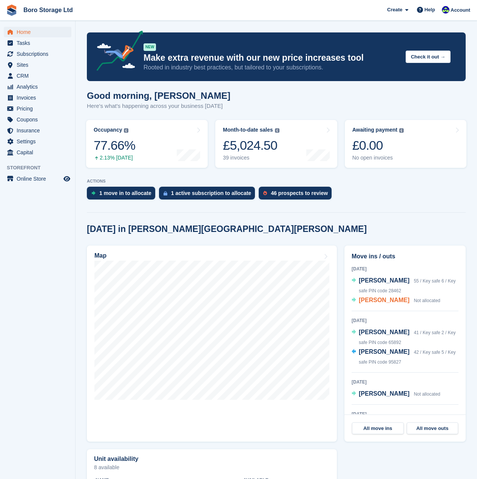
click at [380, 300] on span "[PERSON_NAME]" at bounding box center [383, 300] width 51 height 6
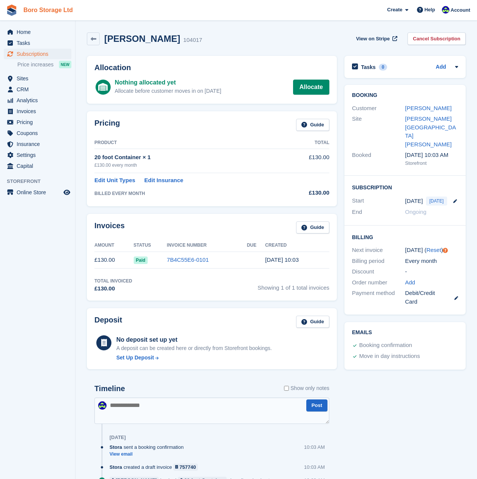
click at [49, 10] on link "Boro Storage Ltd" at bounding box center [47, 10] width 55 height 12
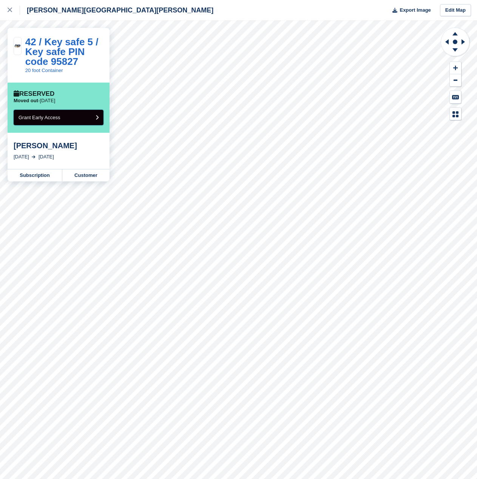
click at [78, 121] on button "Grant Early Access" at bounding box center [59, 117] width 90 height 15
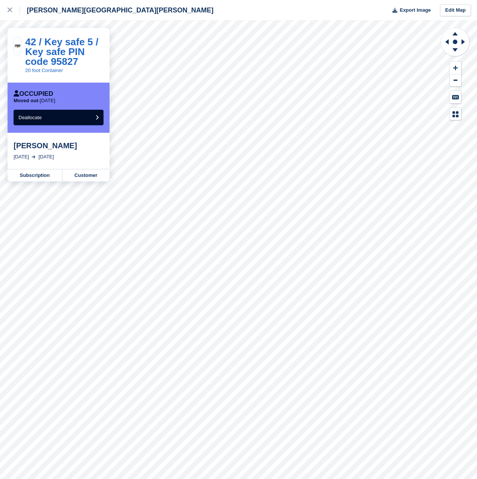
click at [78, 121] on button "Deallocate" at bounding box center [59, 117] width 90 height 15
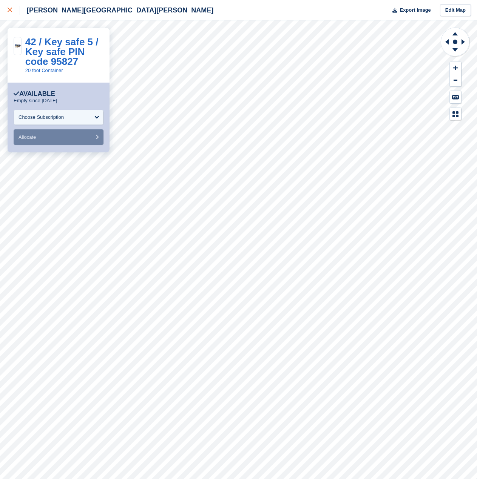
click at [8, 10] on icon at bounding box center [10, 10] width 5 height 5
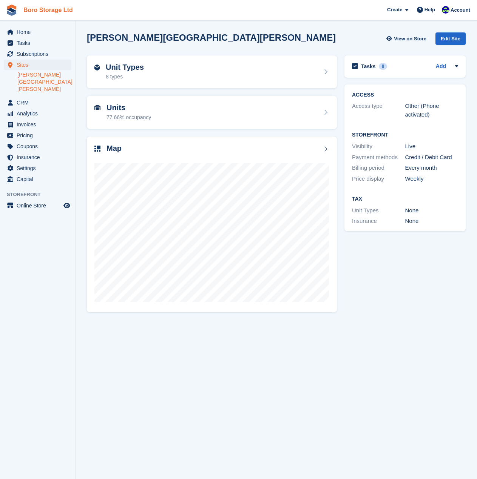
click at [30, 11] on link "Boro Storage Ltd" at bounding box center [47, 10] width 55 height 12
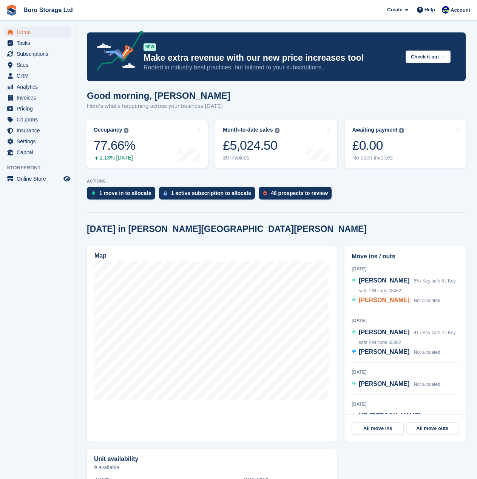
click at [377, 299] on span "[PERSON_NAME]" at bounding box center [383, 300] width 51 height 6
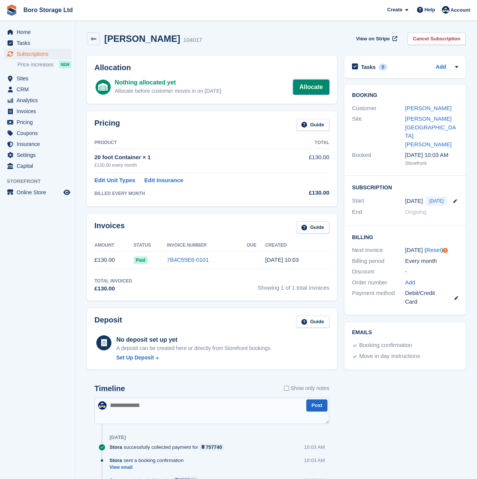
click at [315, 85] on link "Allocate" at bounding box center [311, 87] width 36 height 15
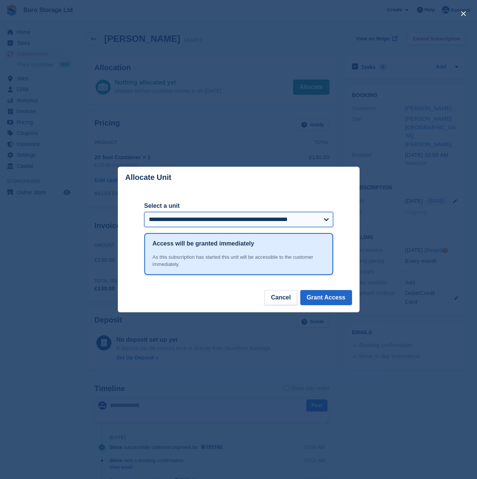
click at [221, 227] on select "**********" at bounding box center [238, 219] width 189 height 15
select select "******"
click at [144, 212] on select "**********" at bounding box center [238, 219] width 189 height 15
click at [244, 65] on div "close" at bounding box center [238, 239] width 477 height 479
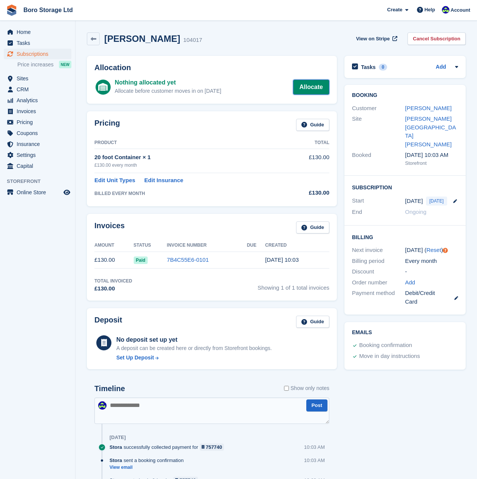
click at [312, 85] on link "Allocate" at bounding box center [311, 87] width 36 height 15
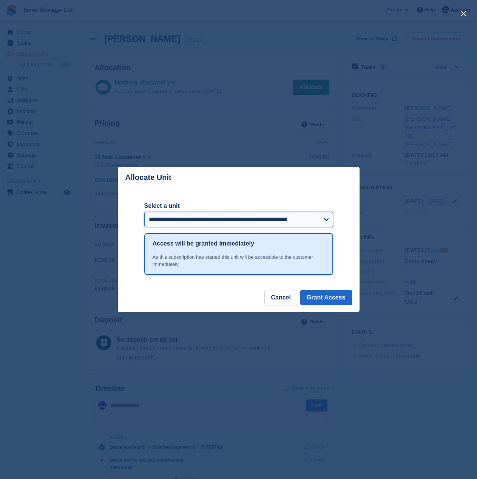
click at [220, 219] on select "**********" at bounding box center [238, 219] width 189 height 15
select select "******"
click at [144, 212] on select "**********" at bounding box center [238, 219] width 189 height 15
click at [331, 299] on button "Grant Access" at bounding box center [326, 297] width 52 height 15
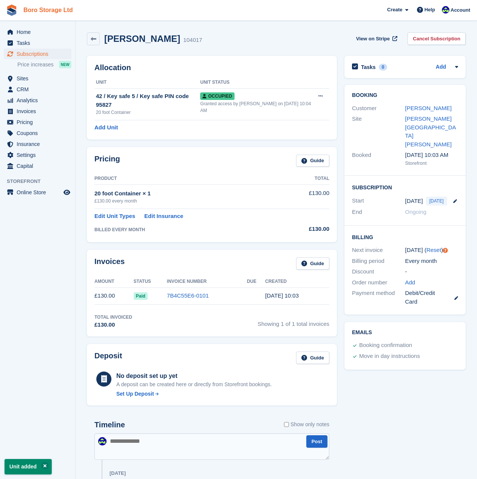
click at [47, 8] on link "Boro Storage Ltd" at bounding box center [47, 10] width 55 height 12
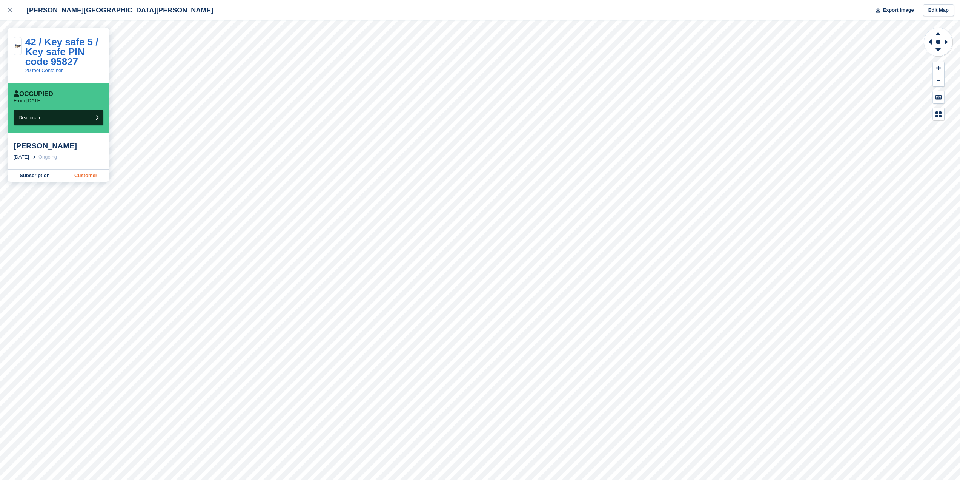
click at [86, 177] on link "Customer" at bounding box center [85, 175] width 47 height 12
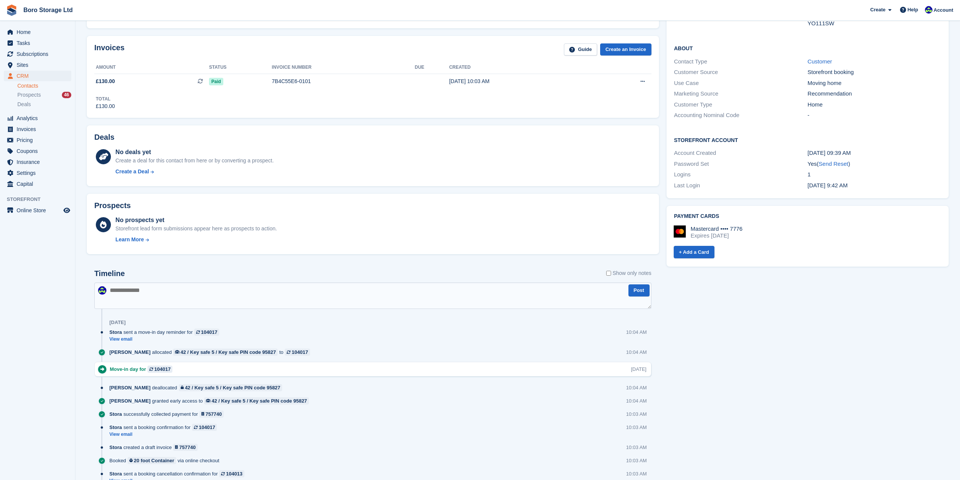
scroll to position [189, 0]
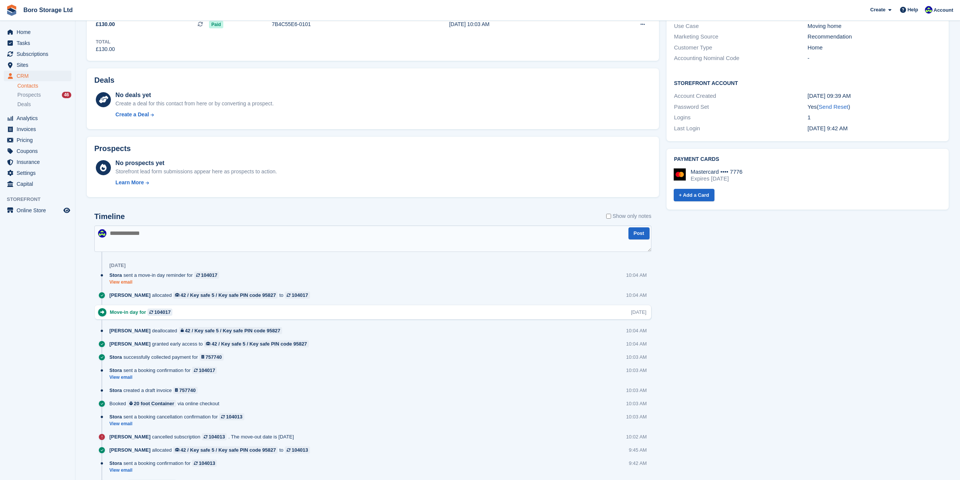
click at [125, 280] on link "View email" at bounding box center [166, 282] width 114 height 6
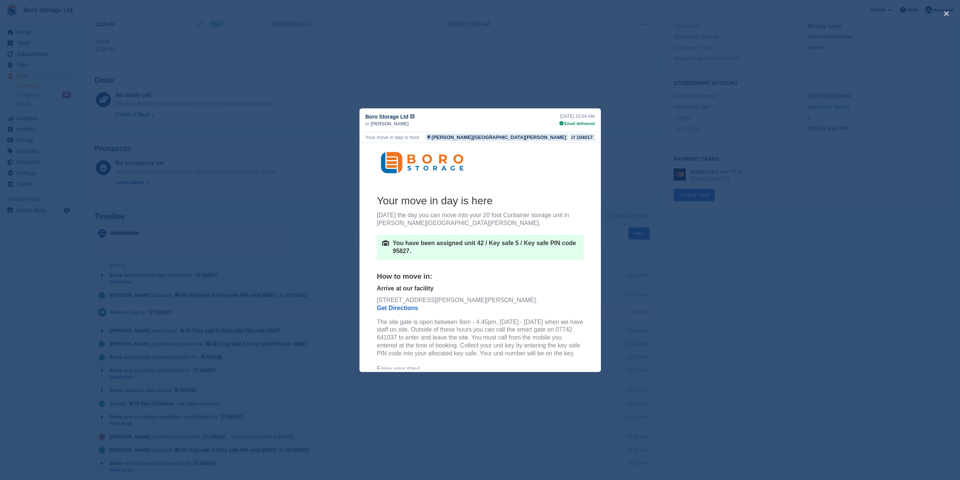
click at [45, 296] on div "close" at bounding box center [480, 240] width 960 height 480
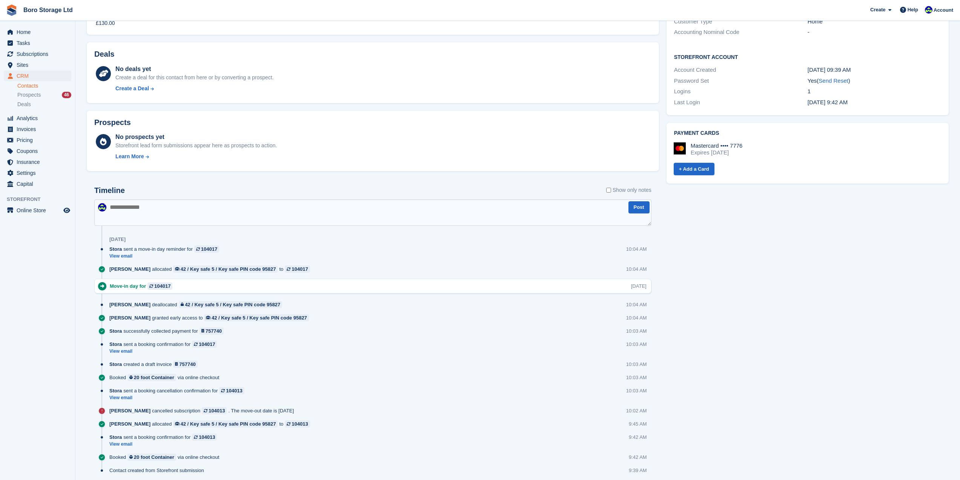
scroll to position [217, 0]
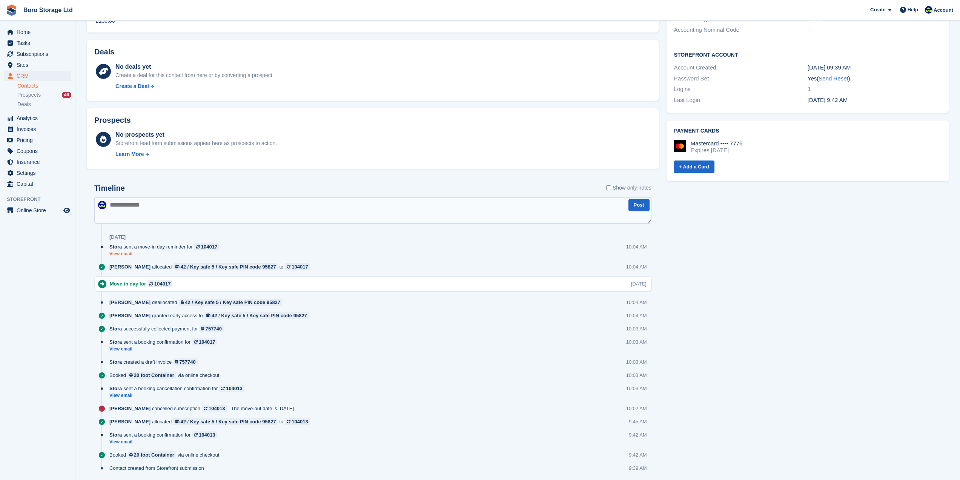
click at [122, 255] on link "View email" at bounding box center [166, 254] width 114 height 6
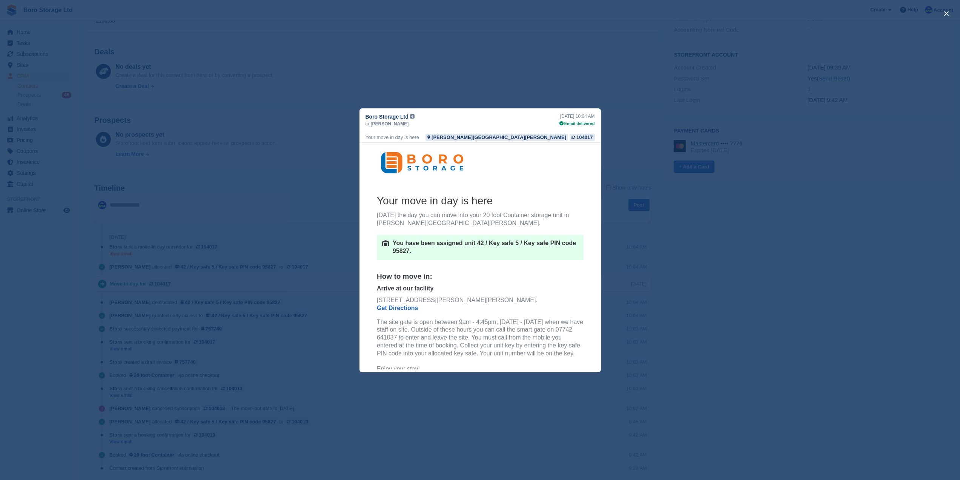
scroll to position [0, 0]
click at [940, 260] on div "close" at bounding box center [480, 240] width 960 height 480
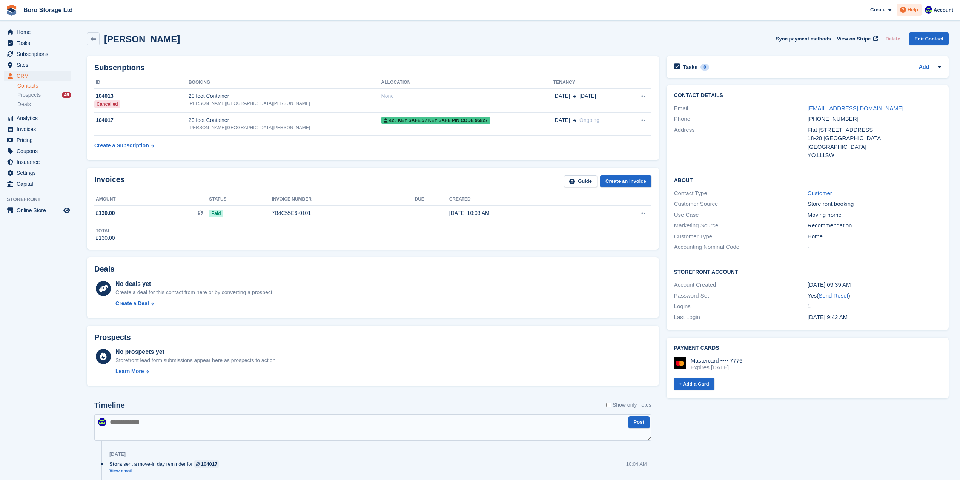
click at [917, 10] on span "Help" at bounding box center [913, 10] width 11 height 8
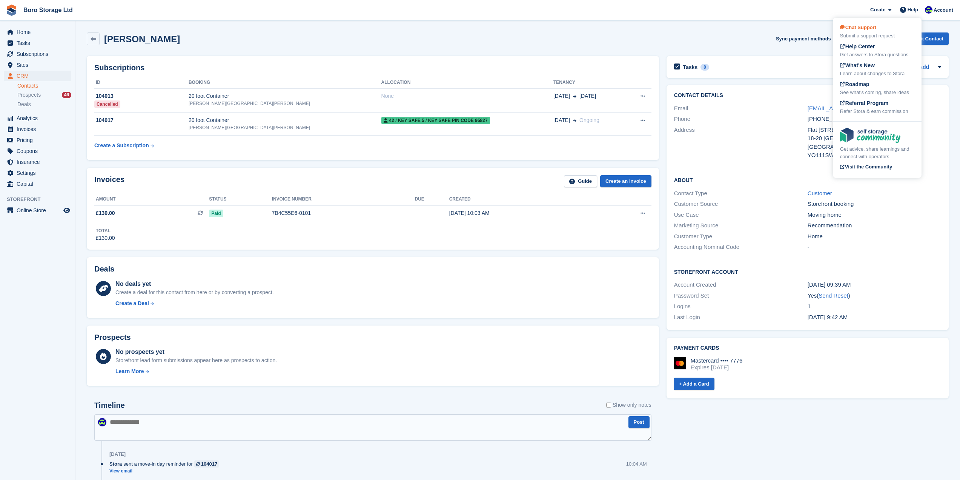
click at [869, 26] on span "Chat Support" at bounding box center [858, 28] width 36 height 6
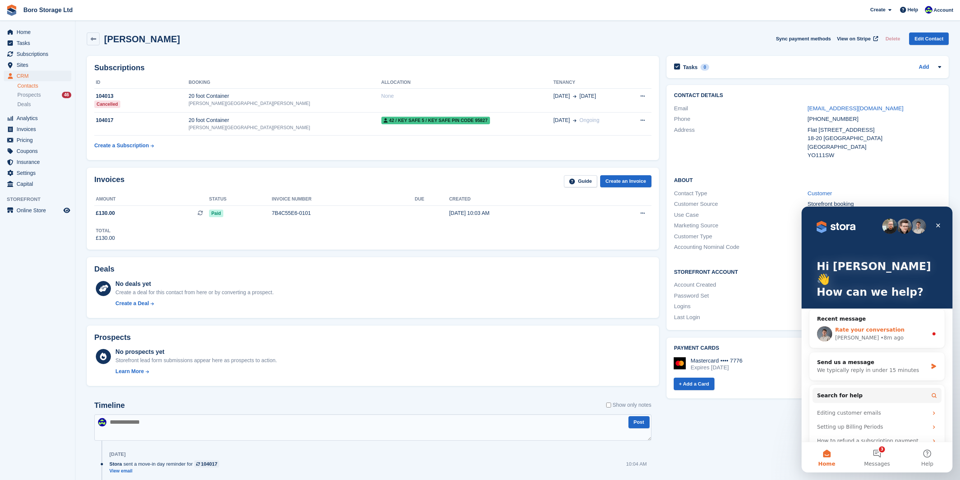
click at [881, 334] on div "• 8m ago" at bounding box center [892, 338] width 23 height 8
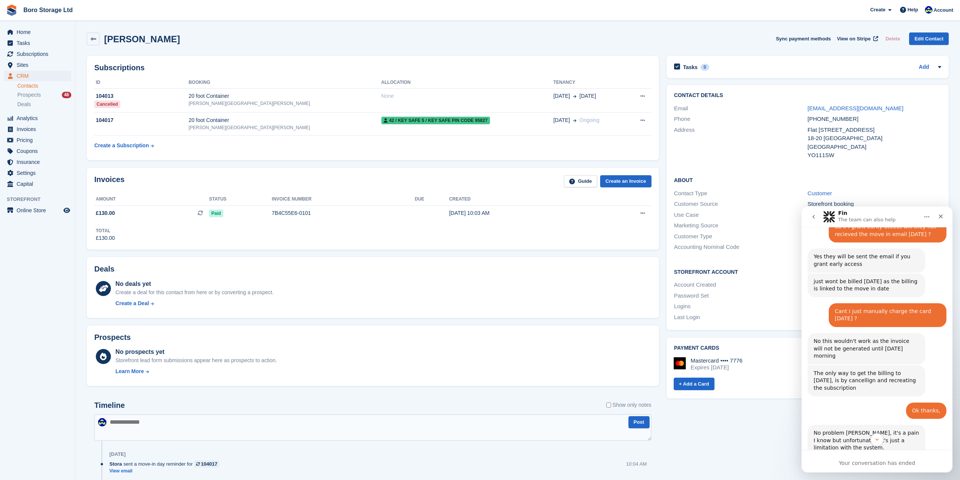
scroll to position [774, 0]
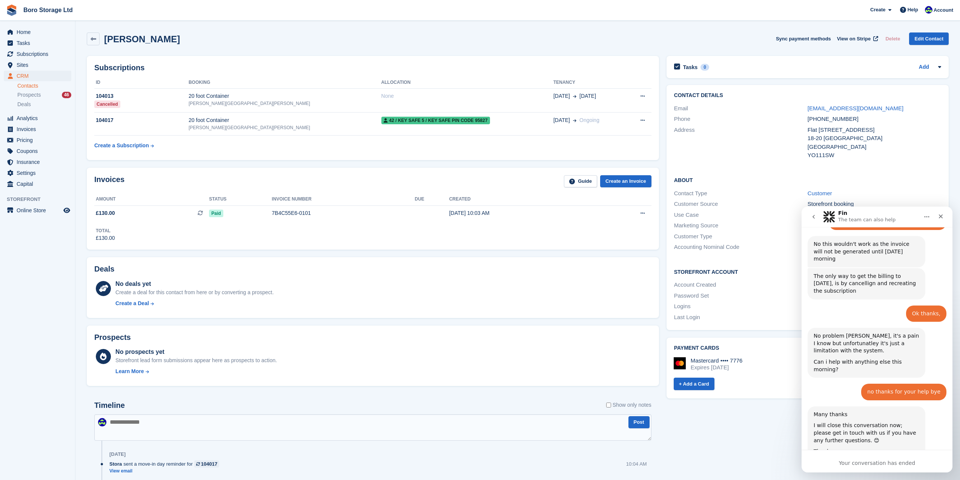
click at [859, 463] on div "Your conversation has ended" at bounding box center [877, 463] width 151 height 8
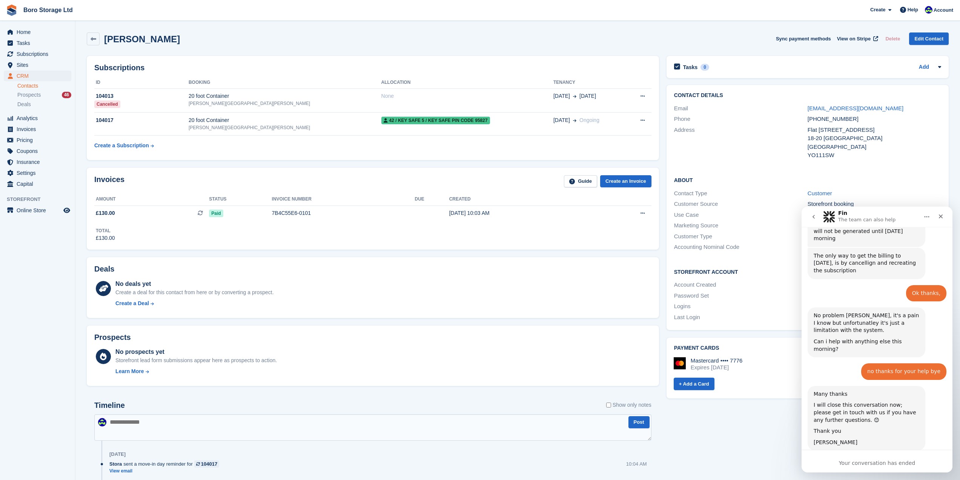
scroll to position [765, 0]
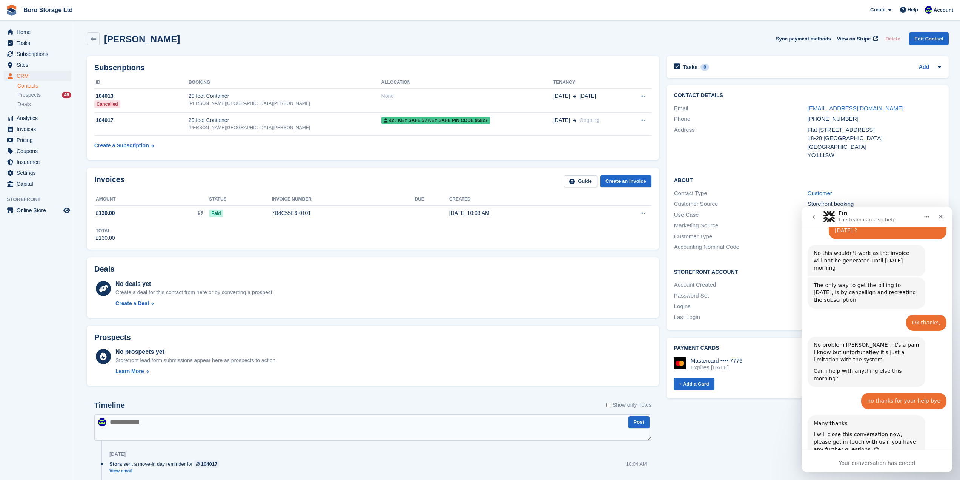
click at [855, 454] on div "Your conversation has ended" at bounding box center [877, 460] width 151 height 23
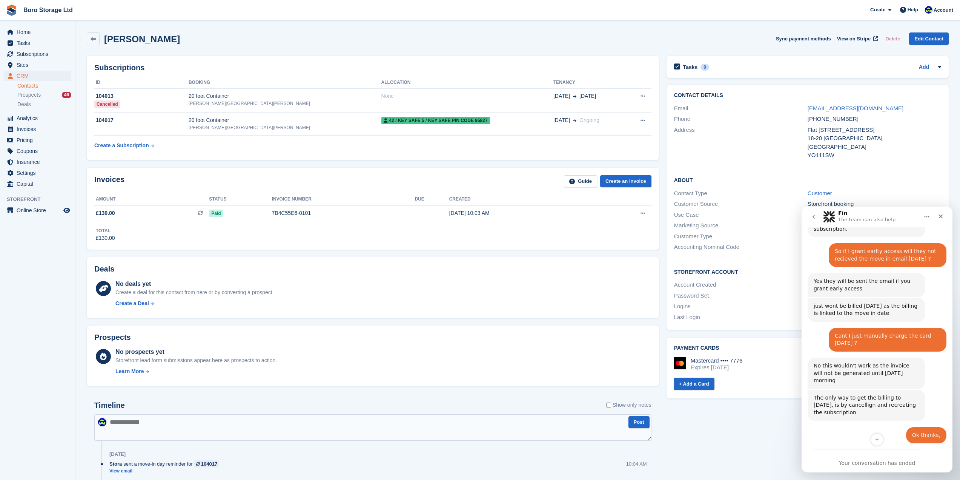
scroll to position [642, 0]
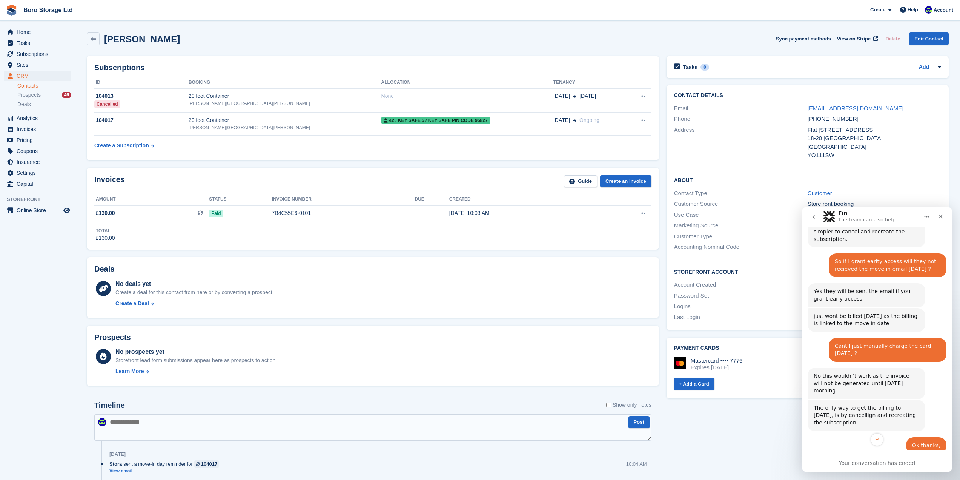
click at [392, 20] on span "Boro Storage Ltd Create Subscription Invoice Contact Deal Discount Page Help Ch…" at bounding box center [480, 10] width 960 height 20
click at [53, 9] on link "Boro Storage Ltd" at bounding box center [47, 10] width 55 height 12
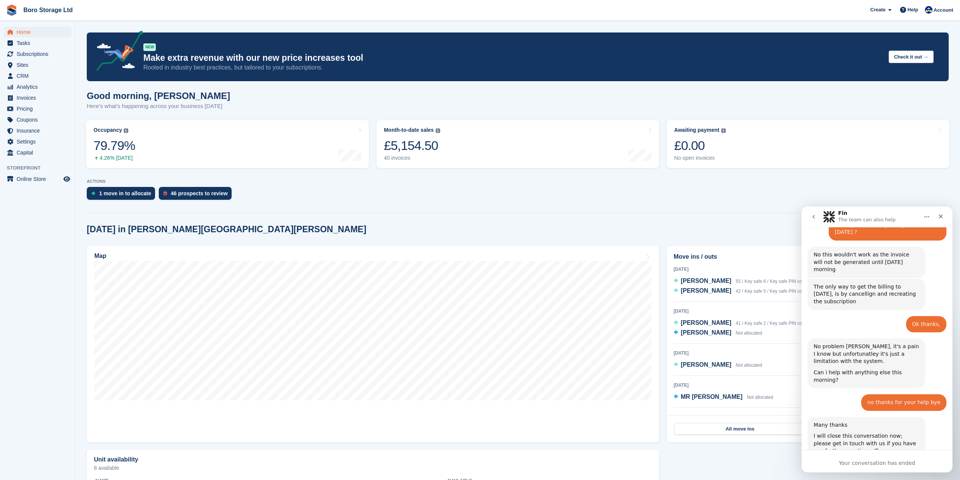
scroll to position [794, 0]
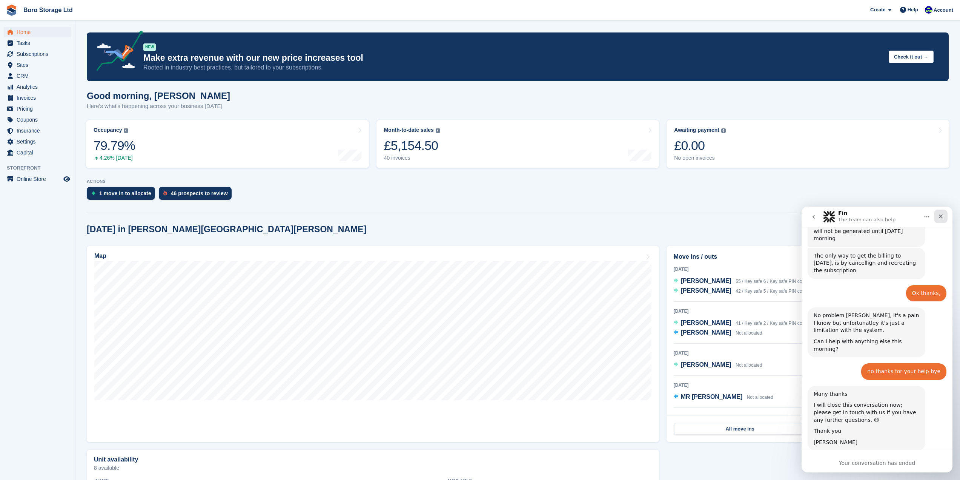
click at [941, 220] on div "Close" at bounding box center [941, 216] width 14 height 14
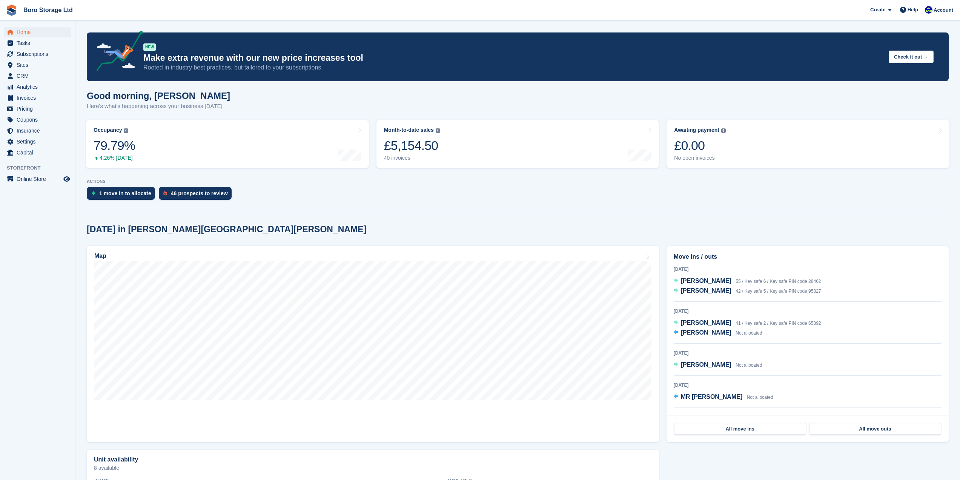
click at [375, 11] on span "Boro Storage Ltd Create Subscription Invoice Contact Deal Discount Page Help Ch…" at bounding box center [480, 10] width 960 height 20
click at [32, 68] on span "Sites" at bounding box center [39, 65] width 45 height 11
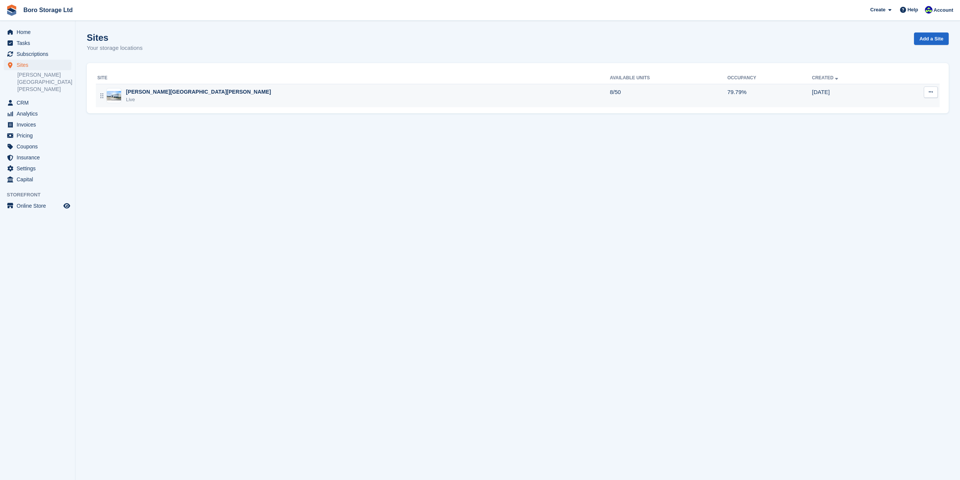
click at [385, 101] on div "[PERSON_NAME][GEOGRAPHIC_DATA][PERSON_NAME] Live" at bounding box center [353, 95] width 513 height 15
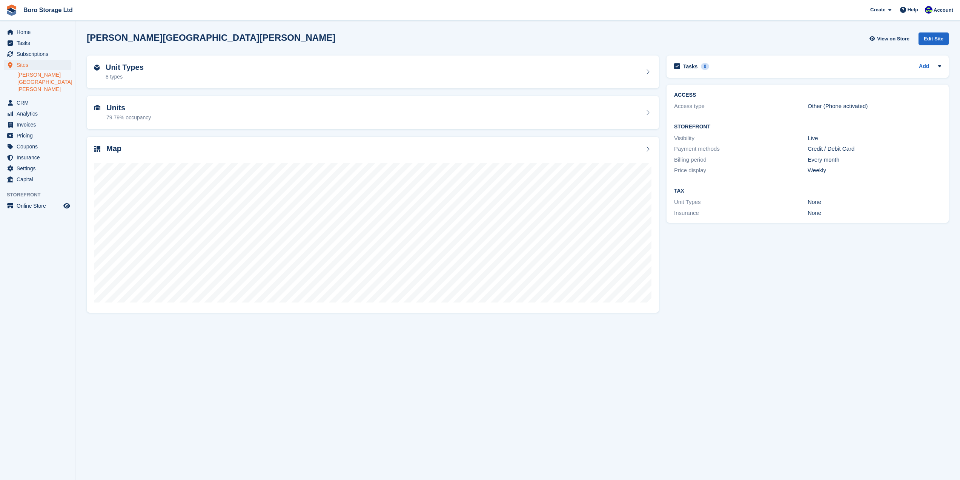
click at [34, 75] on link "[PERSON_NAME][GEOGRAPHIC_DATA][PERSON_NAME]" at bounding box center [44, 82] width 54 height 22
click at [949, 37] on div "[PERSON_NAME][GEOGRAPHIC_DATA][PERSON_NAME] View on Store Edit Site" at bounding box center [518, 40] width 870 height 23
click at [938, 40] on div "Edit Site" at bounding box center [934, 38] width 30 height 12
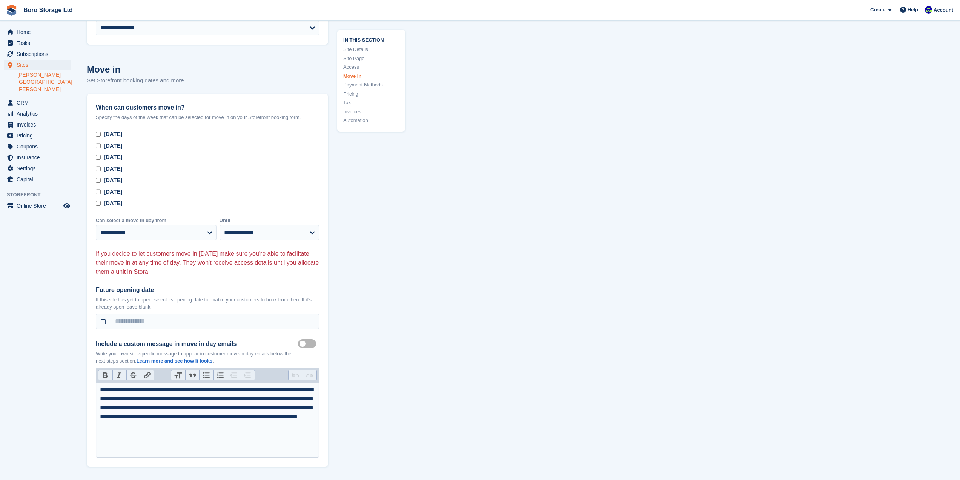
scroll to position [2009, 0]
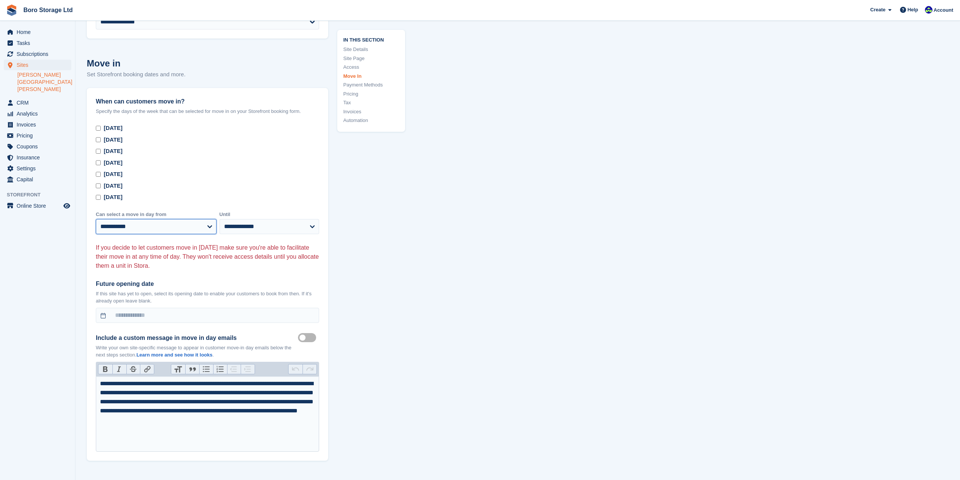
click at [148, 227] on select "**********" at bounding box center [156, 226] width 121 height 15
select select "*"
click at [96, 219] on select "**********" at bounding box center [156, 226] width 121 height 15
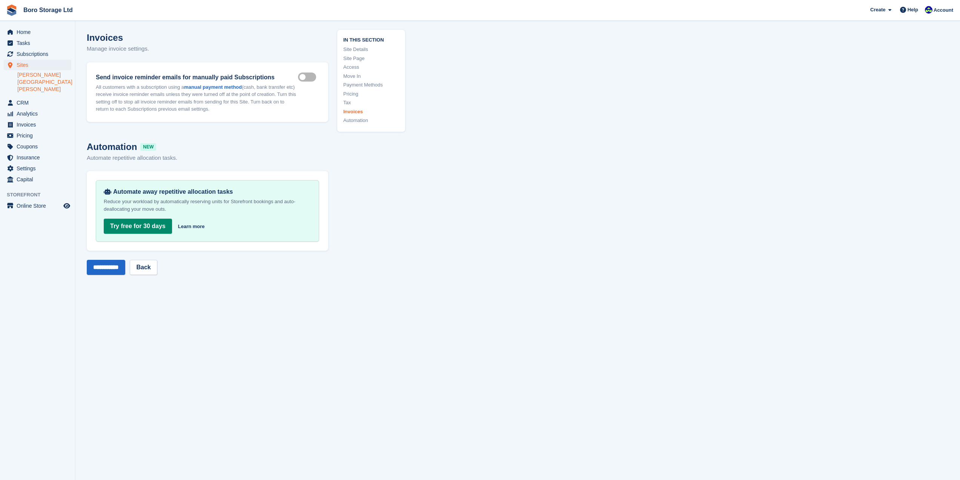
scroll to position [3158, 0]
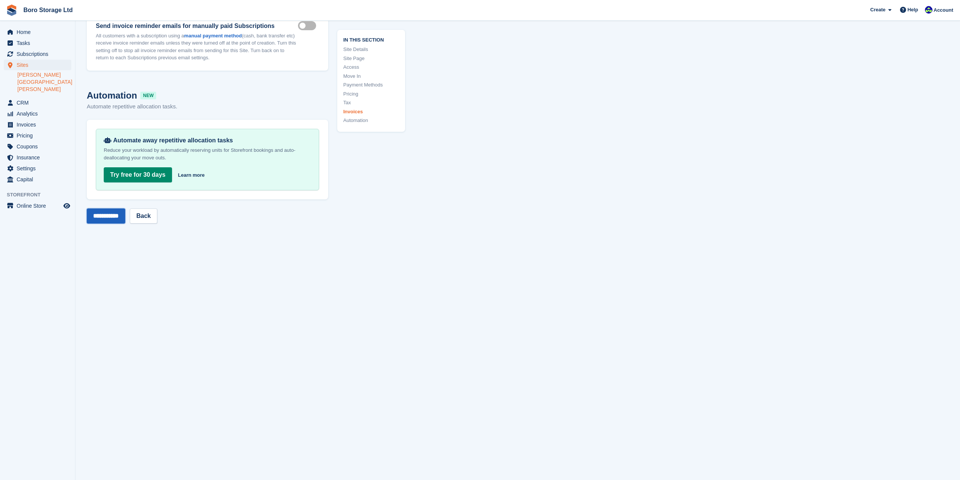
click at [111, 218] on input "**********" at bounding box center [106, 215] width 38 height 15
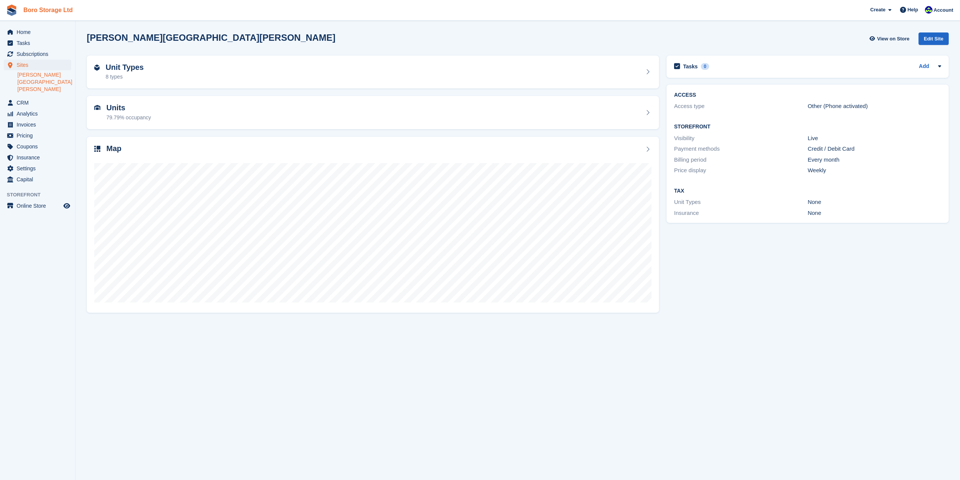
click at [55, 14] on link "Boro Storage Ltd" at bounding box center [47, 10] width 55 height 12
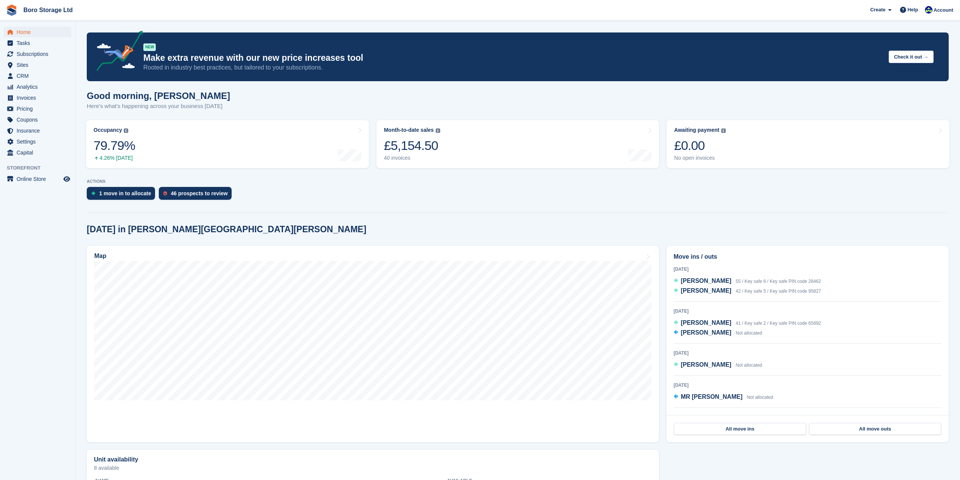
click at [364, 97] on div "Good morning, [PERSON_NAME] Here's what's happening across your business [DATE]" at bounding box center [518, 105] width 862 height 29
